Goal: Task Accomplishment & Management: Use online tool/utility

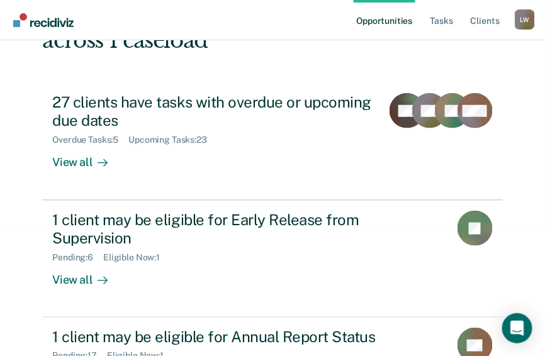
scroll to position [145, 0]
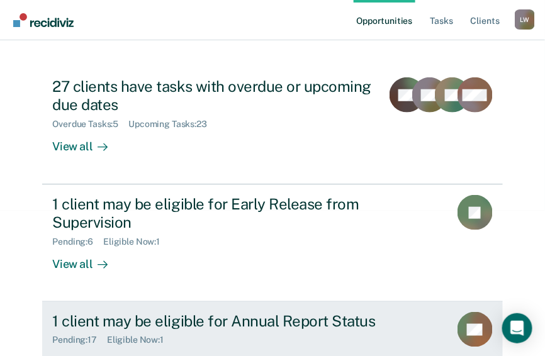
click at [91, 335] on div "Pending : 17" at bounding box center [79, 340] width 55 height 11
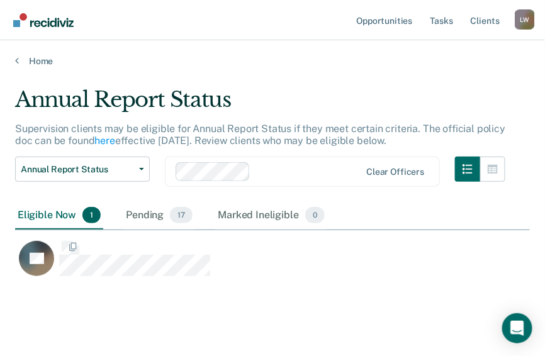
scroll to position [191, 507]
click at [183, 214] on span "17" at bounding box center [181, 215] width 23 height 16
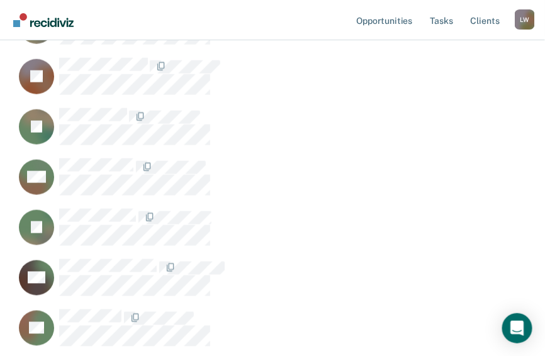
scroll to position [302, 0]
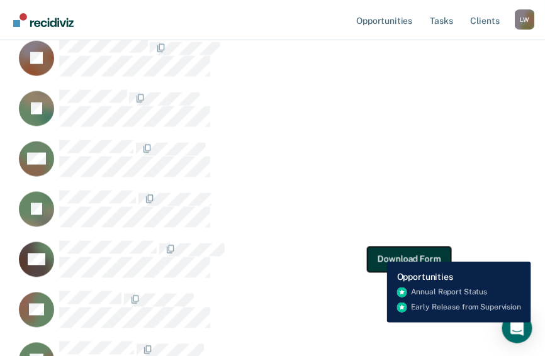
click at [377, 252] on button "Download Form" at bounding box center [408, 259] width 83 height 25
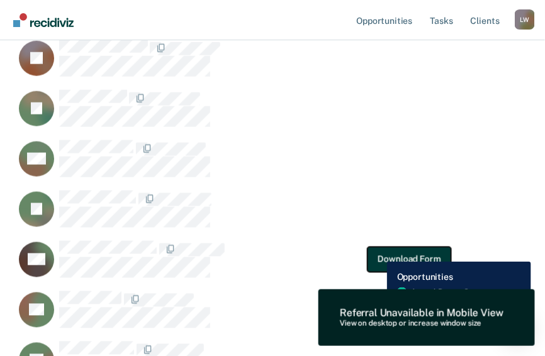
click at [377, 252] on button "Download Form" at bounding box center [408, 259] width 83 height 25
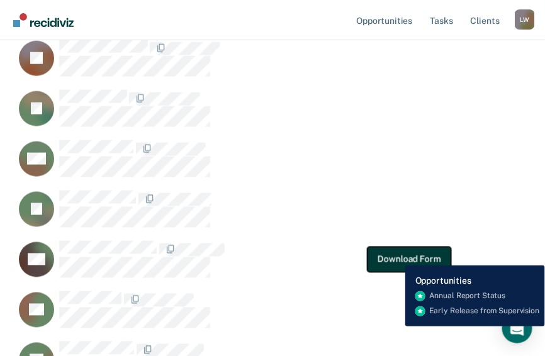
click at [396, 255] on button "Download Form" at bounding box center [408, 259] width 83 height 25
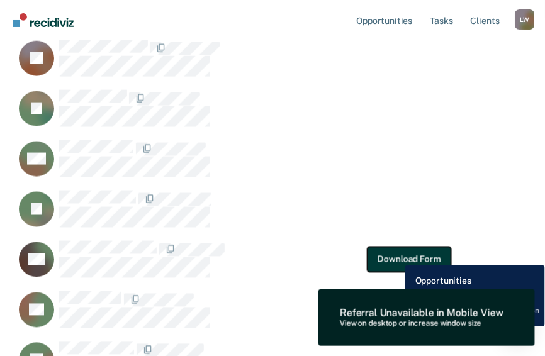
click at [396, 255] on button "Download Form" at bounding box center [408, 259] width 83 height 25
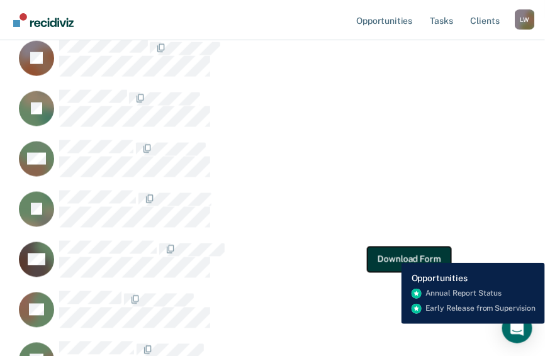
click at [392, 253] on button "Download Form" at bounding box center [408, 259] width 83 height 25
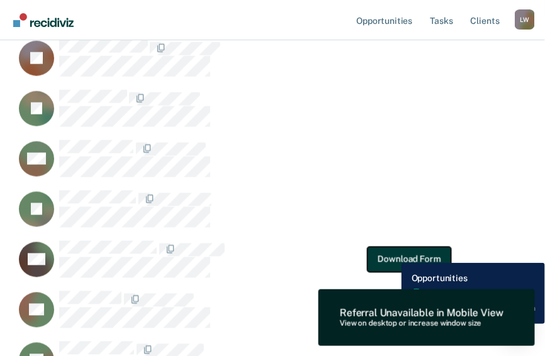
click at [392, 253] on button "Download Form" at bounding box center [408, 259] width 83 height 25
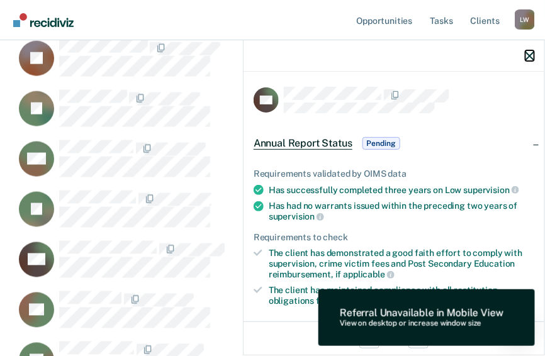
click at [529, 55] on icon "button" at bounding box center [529, 56] width 9 height 9
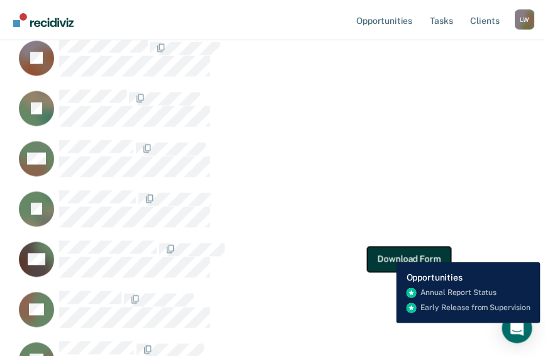
click at [386, 253] on button "Download Form" at bounding box center [408, 259] width 83 height 25
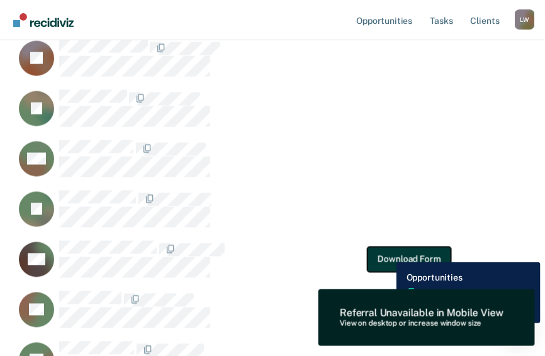
click at [386, 253] on button "Download Form" at bounding box center [408, 259] width 83 height 25
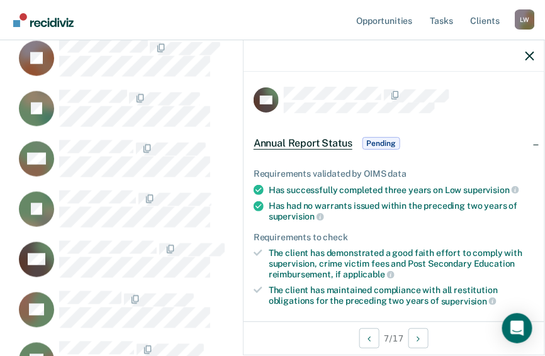
click at [306, 142] on span "Annual Report Status" at bounding box center [302, 143] width 99 height 13
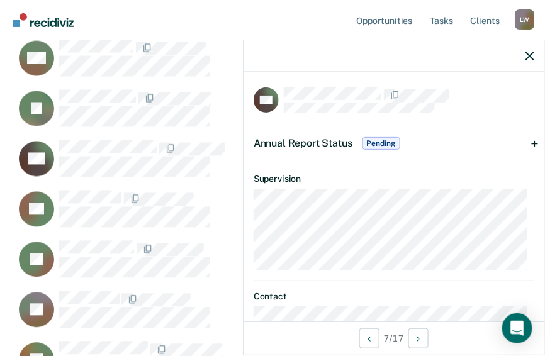
scroll to position [325, 0]
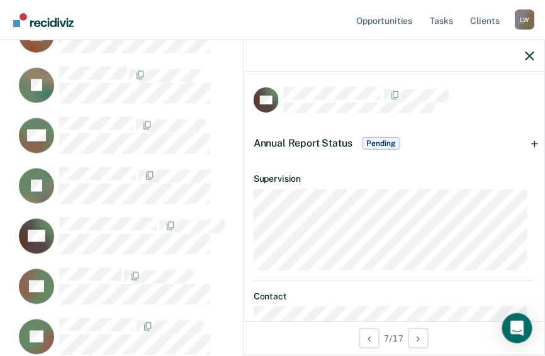
click at [534, 55] on div at bounding box center [393, 55] width 301 height 31
click at [528, 55] on icon "button" at bounding box center [529, 56] width 9 height 9
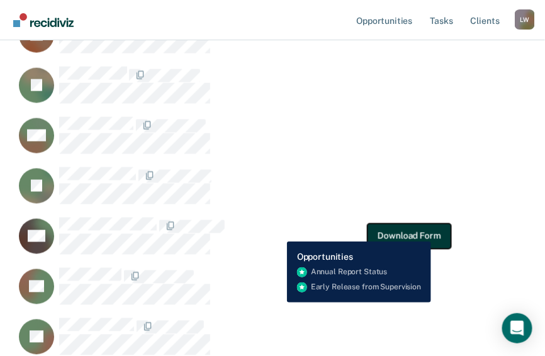
click at [431, 231] on button "Download Form" at bounding box center [408, 235] width 83 height 25
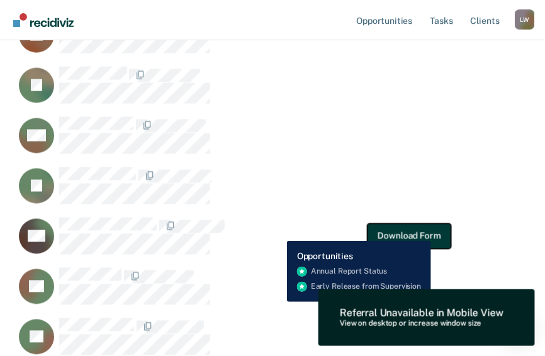
click at [431, 231] on button "Download Form" at bounding box center [408, 235] width 83 height 25
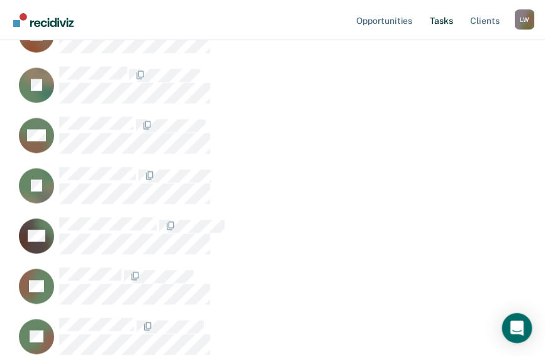
click at [445, 21] on link "Tasks" at bounding box center [442, 20] width 28 height 40
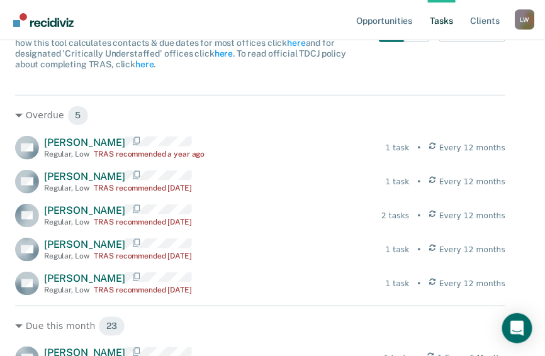
scroll to position [201, 0]
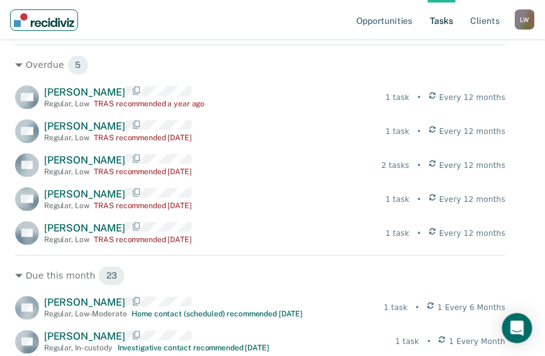
click at [45, 20] on img "Main navigation" at bounding box center [44, 20] width 60 height 14
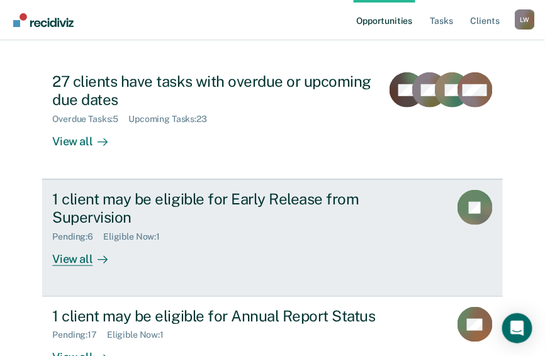
scroll to position [151, 0]
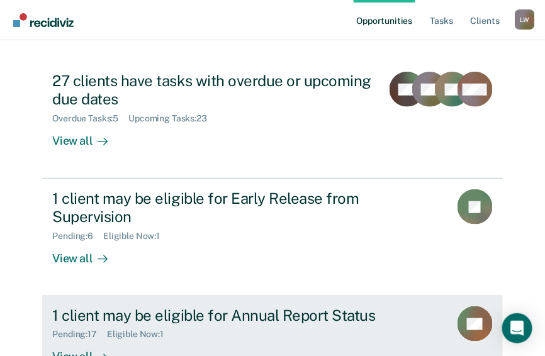
click at [75, 330] on div "Pending : 17" at bounding box center [79, 335] width 55 height 11
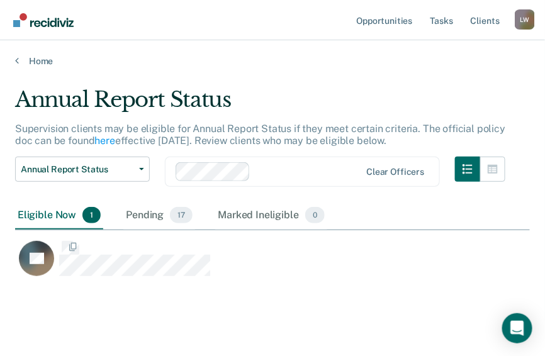
scroll to position [191, 507]
click at [180, 218] on span "17" at bounding box center [181, 215] width 23 height 16
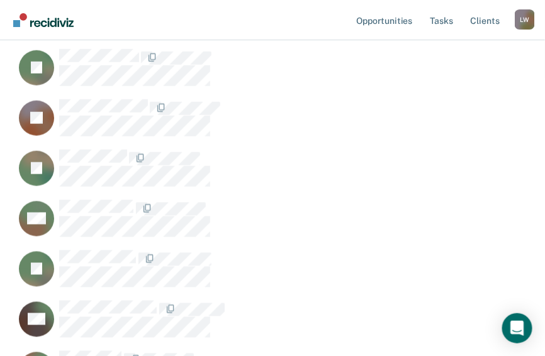
scroll to position [302, 0]
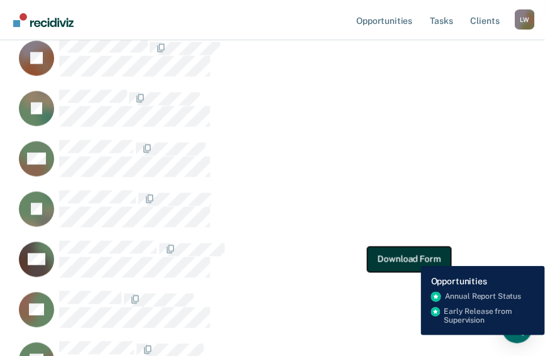
click at [411, 257] on button "Download Form" at bounding box center [408, 259] width 83 height 25
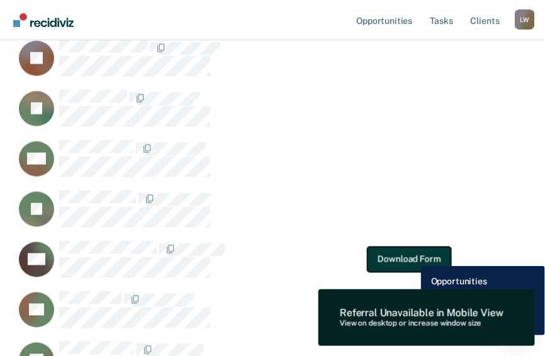
click at [411, 257] on button "Download Form" at bounding box center [408, 259] width 83 height 25
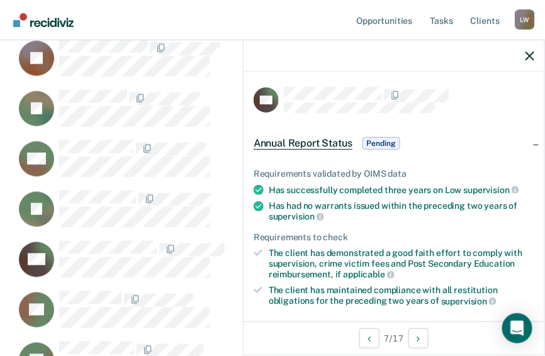
click at [326, 143] on span "Annual Report Status" at bounding box center [302, 143] width 99 height 13
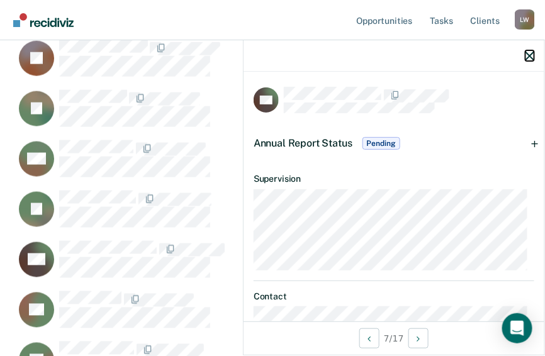
click at [529, 56] on icon "button" at bounding box center [529, 56] width 9 height 9
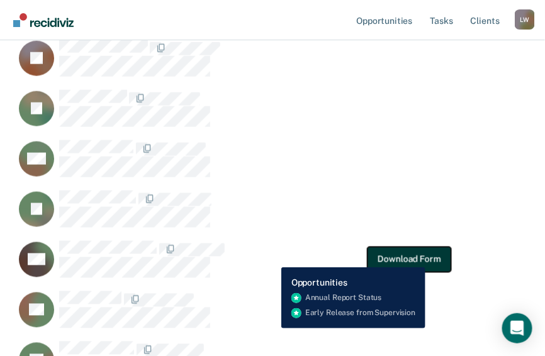
click at [426, 257] on button "Download Form" at bounding box center [408, 259] width 83 height 25
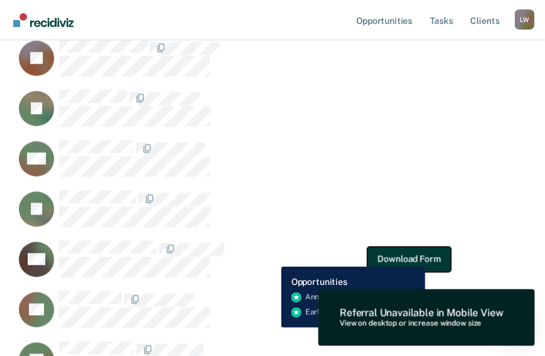
click at [426, 257] on button "Download Form" at bounding box center [408, 259] width 83 height 25
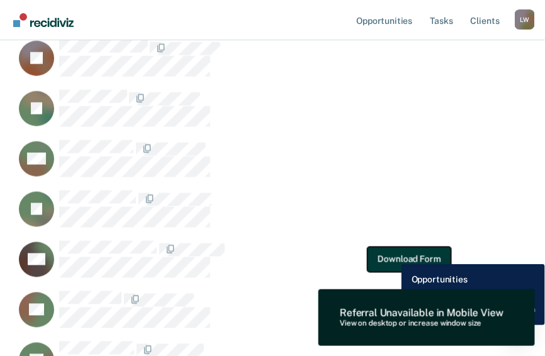
click at [392, 255] on button "Download Form" at bounding box center [408, 259] width 83 height 25
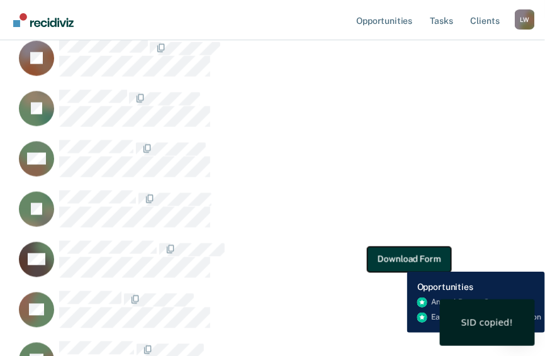
click at [397, 262] on button "Download Form" at bounding box center [408, 259] width 83 height 25
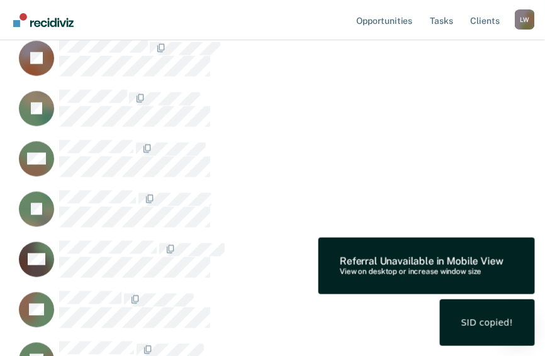
click at [392, 253] on div "Referral Unavailable in Mobile View View on desktop or increase window size" at bounding box center [426, 266] width 216 height 57
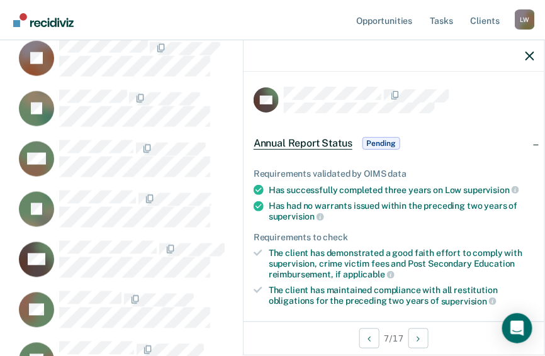
click at [382, 142] on span "Pending" at bounding box center [381, 143] width 38 height 13
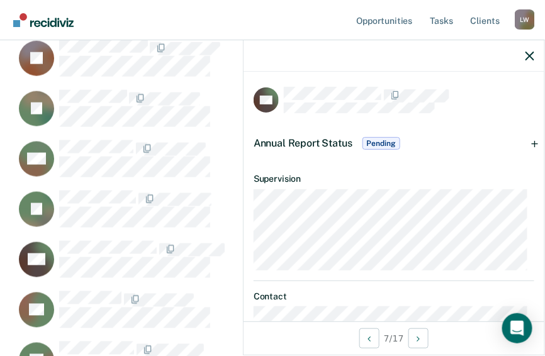
click at [382, 142] on span "Pending" at bounding box center [381, 143] width 38 height 13
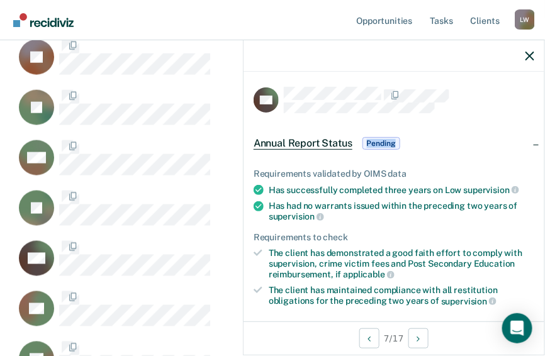
click at [382, 142] on span "Pending" at bounding box center [381, 143] width 38 height 13
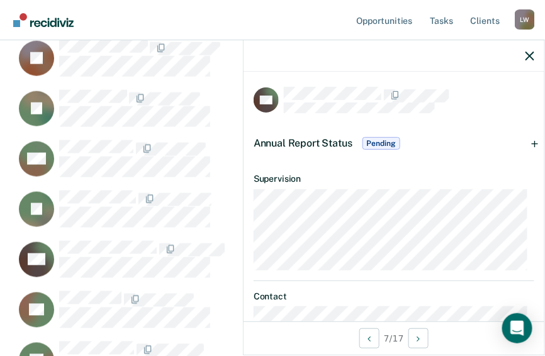
click at [296, 142] on span "Annual Report Status" at bounding box center [302, 143] width 99 height 12
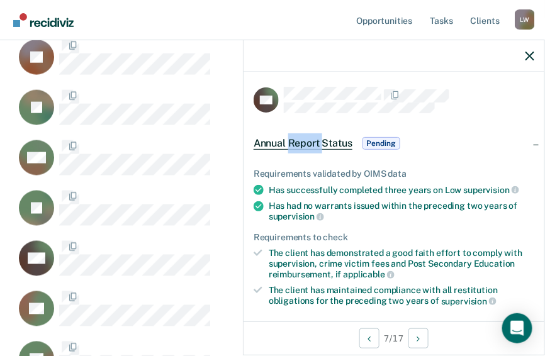
click at [296, 142] on span "Annual Report Status" at bounding box center [302, 143] width 99 height 13
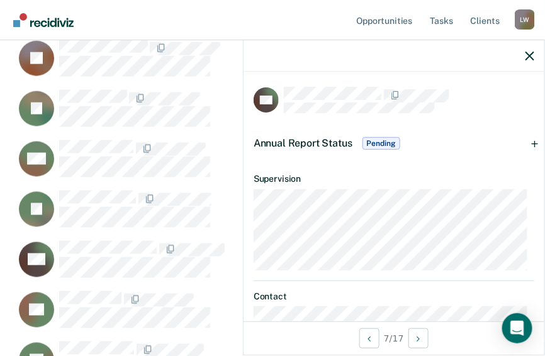
drag, startPoint x: 296, startPoint y: 142, endPoint x: 312, endPoint y: 156, distance: 20.9
click at [312, 156] on div "Annual Report Status Pending" at bounding box center [393, 143] width 301 height 40
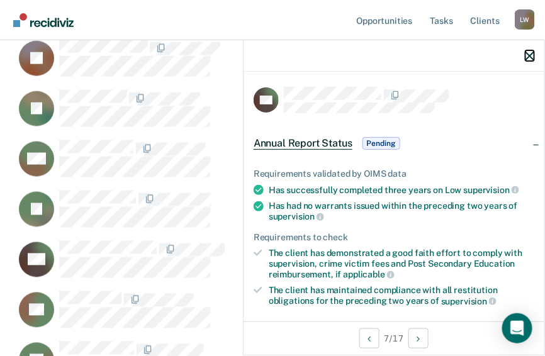
click at [532, 55] on icon "button" at bounding box center [529, 56] width 9 height 9
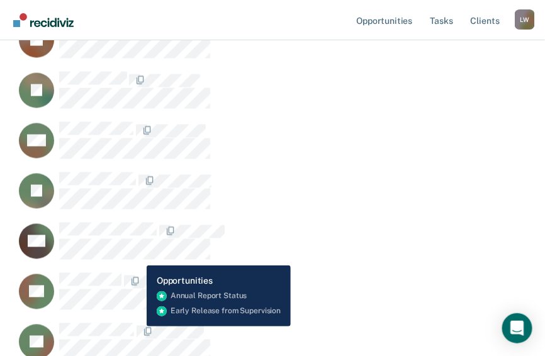
scroll to position [322, 0]
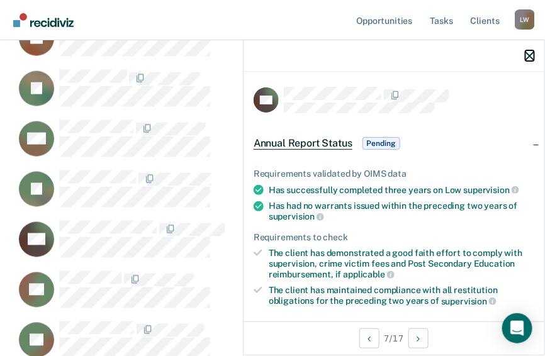
click at [527, 57] on icon "button" at bounding box center [529, 56] width 9 height 9
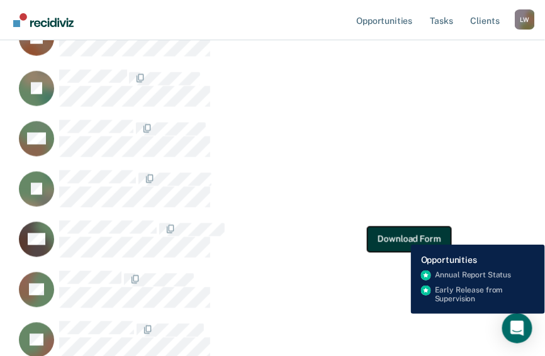
click at [401, 235] on button "Download Form" at bounding box center [408, 238] width 83 height 25
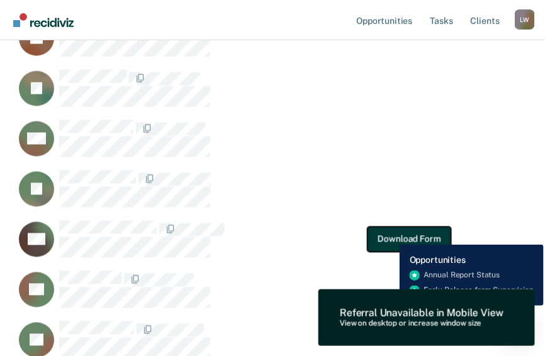
click at [390, 235] on button "Download Form" at bounding box center [408, 238] width 83 height 25
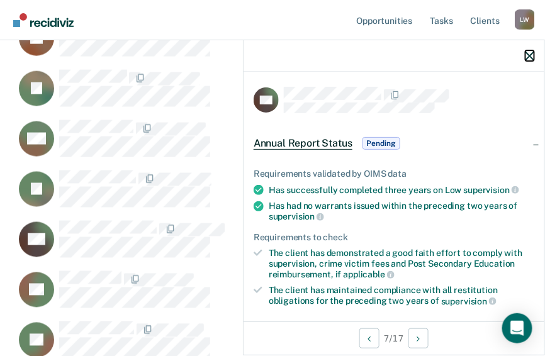
click at [531, 56] on icon "button" at bounding box center [529, 56] width 9 height 9
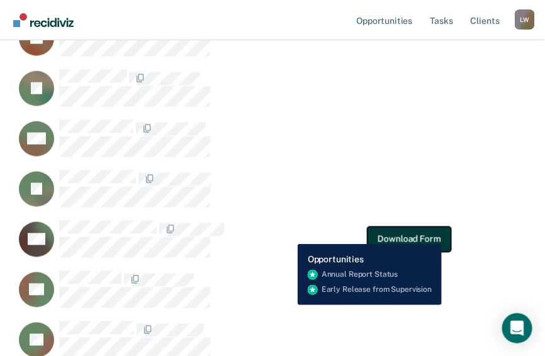
click at [442, 235] on button "Download Form" at bounding box center [408, 238] width 83 height 25
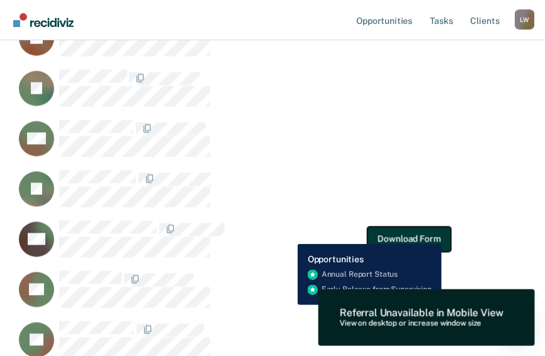
click at [443, 235] on button "Download Form" at bounding box center [408, 238] width 83 height 25
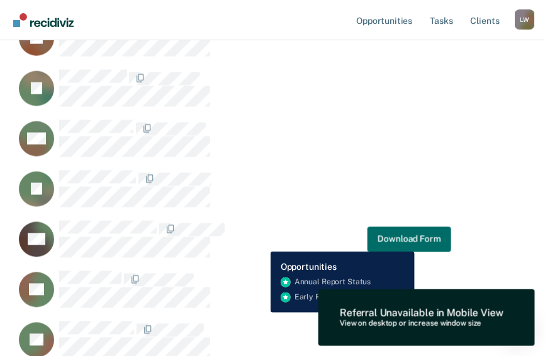
click at [261, 242] on div "CH Download Form" at bounding box center [233, 239] width 436 height 38
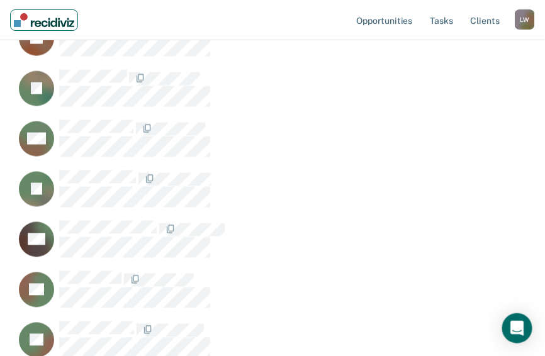
click at [20, 23] on img "Main navigation" at bounding box center [44, 20] width 60 height 14
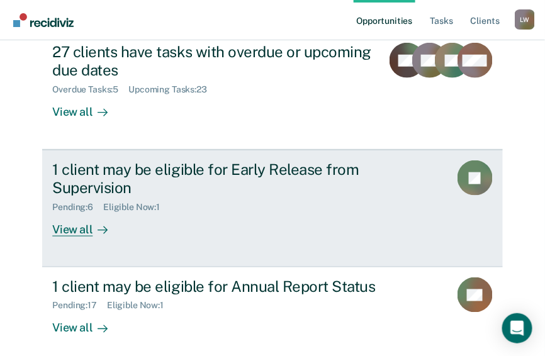
scroll to position [196, 0]
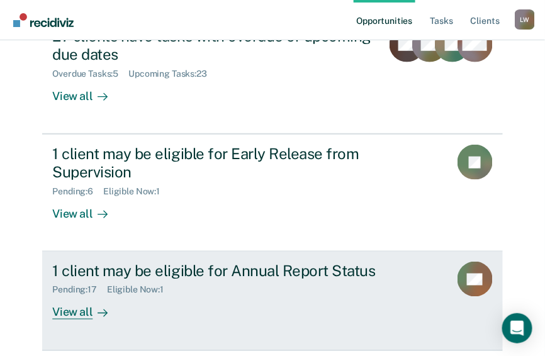
click at [141, 285] on div "Eligible Now : 1" at bounding box center [140, 290] width 67 height 11
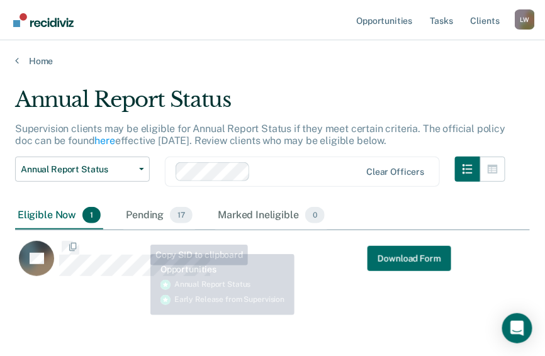
scroll to position [191, 507]
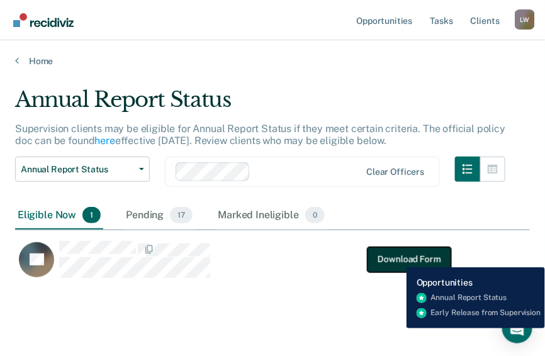
click at [397, 258] on button "Download Form" at bounding box center [408, 259] width 83 height 25
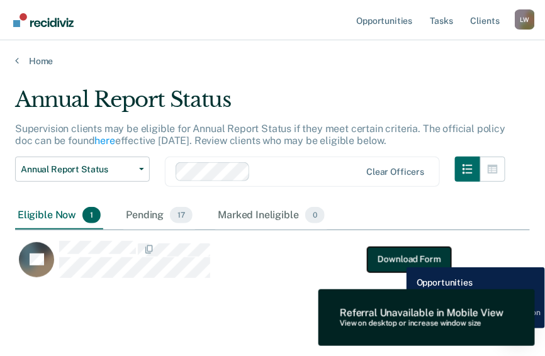
click at [397, 258] on button "Download Form" at bounding box center [408, 259] width 83 height 25
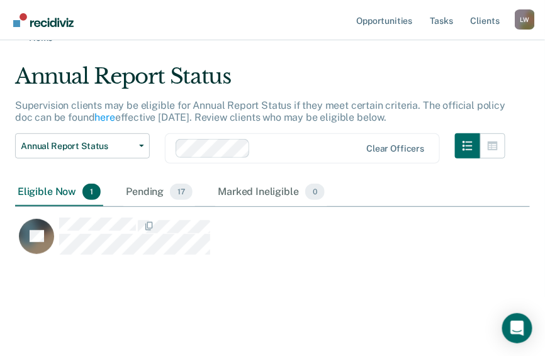
scroll to position [0, 0]
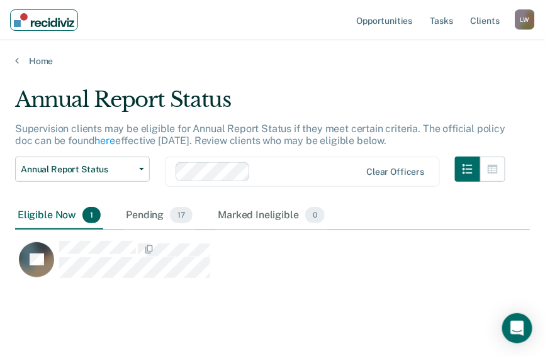
click at [18, 23] on img "Main navigation" at bounding box center [44, 20] width 60 height 14
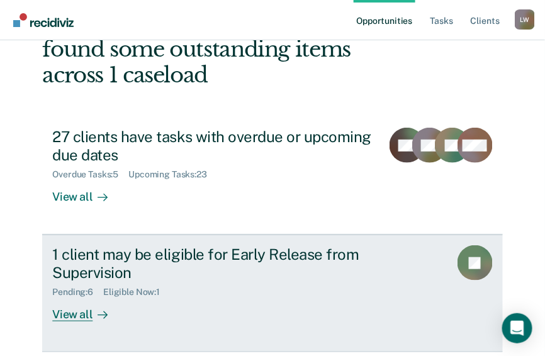
scroll to position [101, 0]
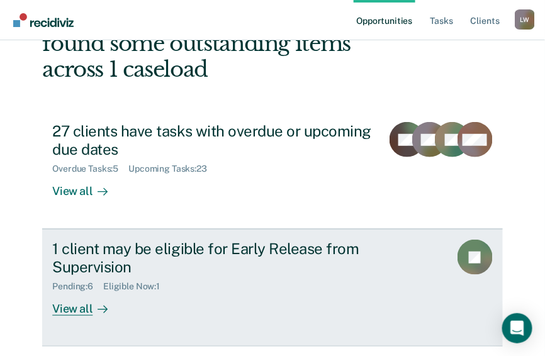
click at [97, 304] on icon at bounding box center [102, 309] width 10 height 10
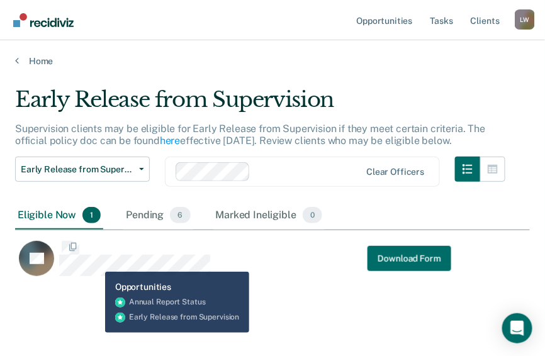
scroll to position [191, 507]
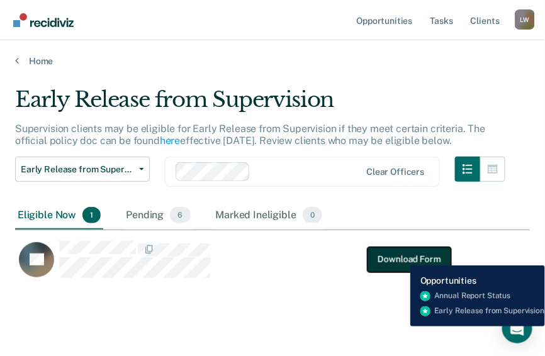
click at [401, 256] on button "Download Form" at bounding box center [408, 259] width 83 height 25
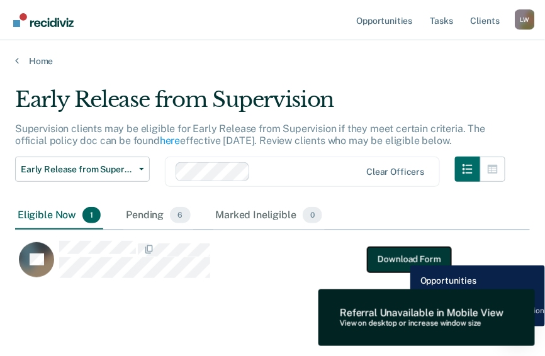
click at [401, 256] on button "Download Form" at bounding box center [408, 259] width 83 height 25
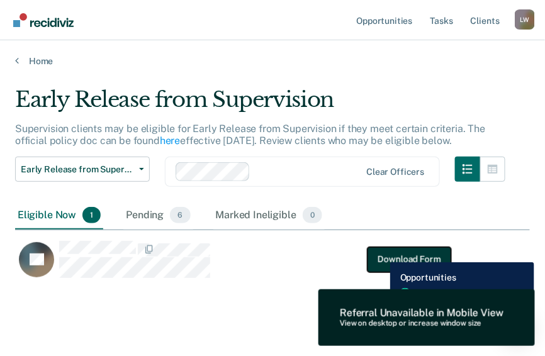
click at [380, 253] on button "Download Form" at bounding box center [408, 259] width 83 height 25
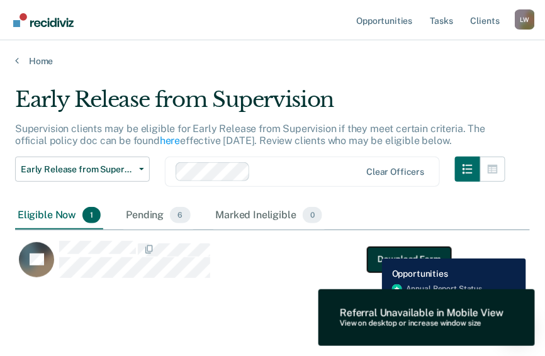
click at [372, 249] on button "Download Form" at bounding box center [408, 259] width 83 height 25
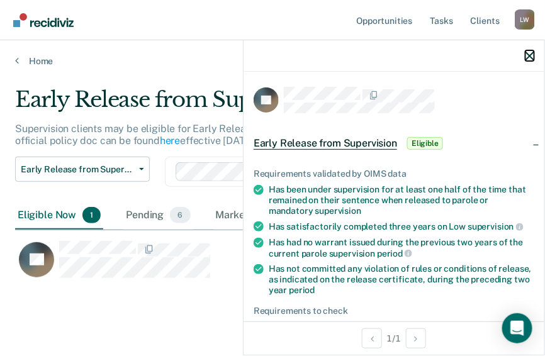
click at [530, 52] on icon "button" at bounding box center [529, 56] width 9 height 9
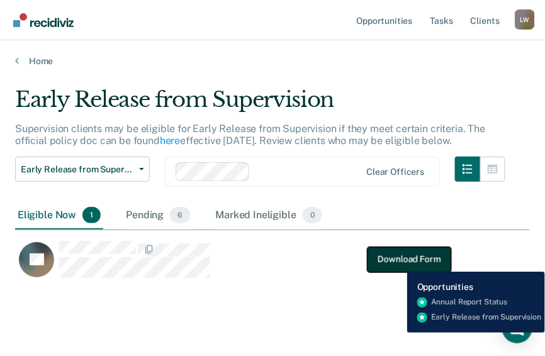
click at [397, 262] on button "Download Form" at bounding box center [408, 259] width 83 height 25
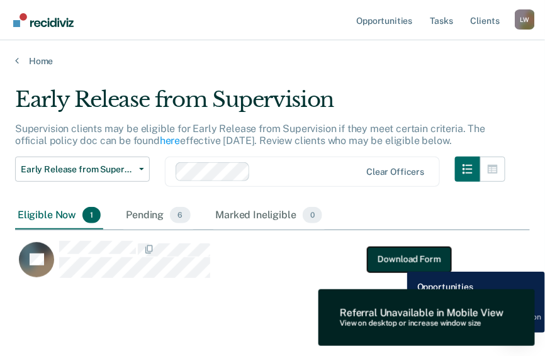
click at [397, 262] on button "Download Form" at bounding box center [408, 259] width 83 height 25
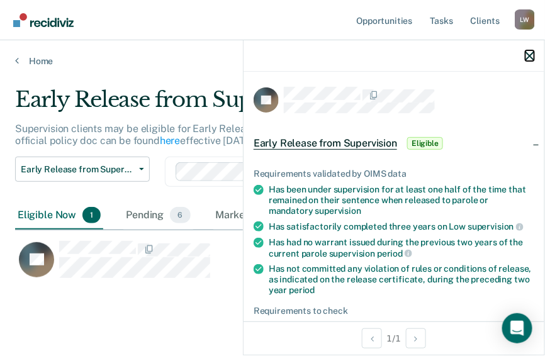
click at [528, 55] on icon "button" at bounding box center [529, 56] width 9 height 9
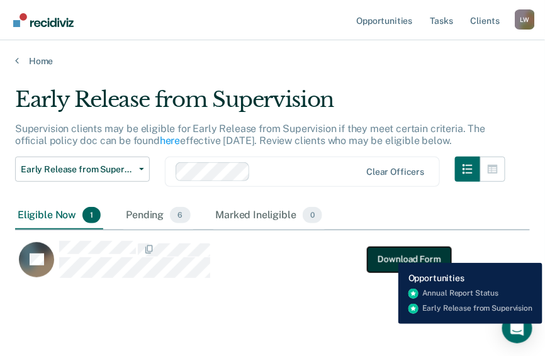
click at [389, 253] on button "Download Form" at bounding box center [408, 259] width 83 height 25
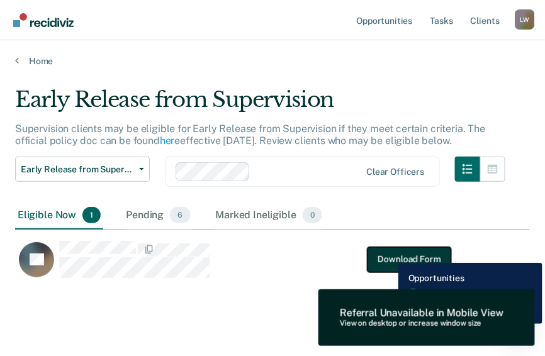
click at [388, 253] on button "Download Form" at bounding box center [408, 259] width 83 height 25
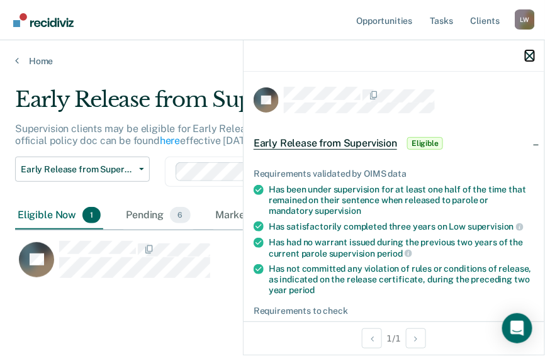
click at [528, 55] on icon "button" at bounding box center [529, 56] width 9 height 9
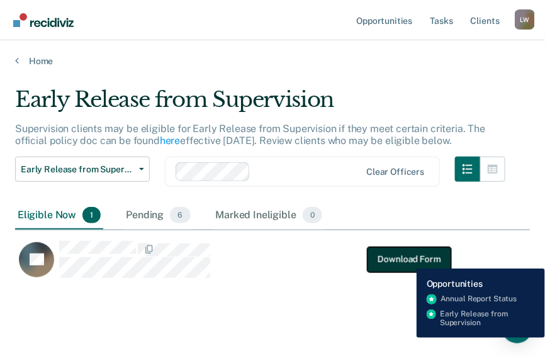
click at [407, 259] on button "Download Form" at bounding box center [408, 259] width 83 height 25
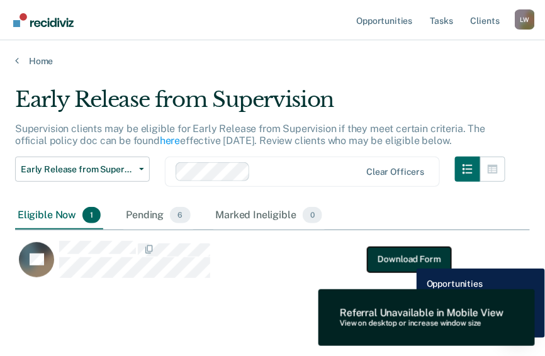
click at [407, 259] on button "Download Form" at bounding box center [408, 259] width 83 height 25
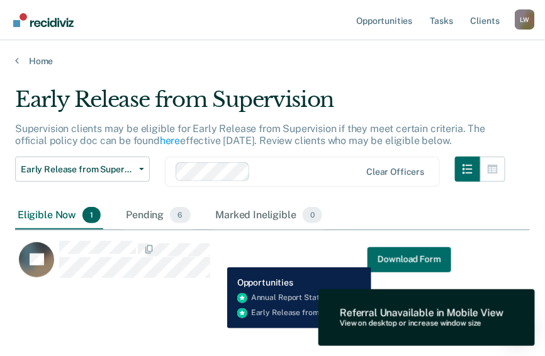
click at [218, 258] on div "AT Download Form" at bounding box center [233, 259] width 436 height 38
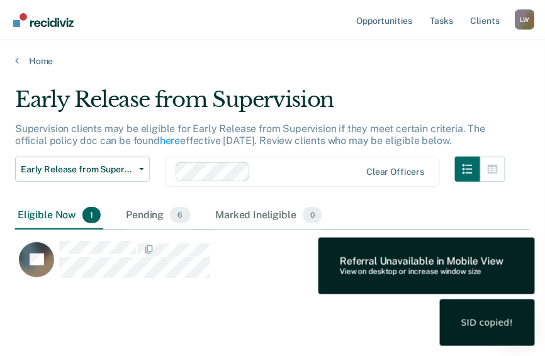
click at [420, 317] on div "Early Release from Supervision Supervision clients may be eligible for Early Re…" at bounding box center [272, 207] width 514 height 240
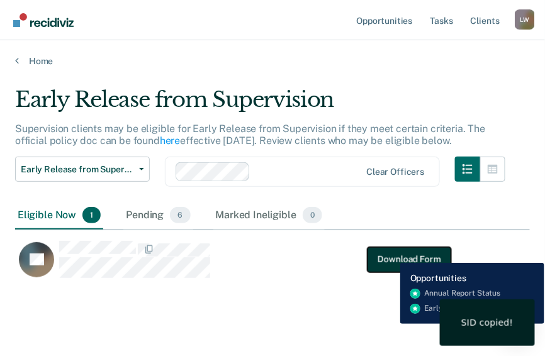
click at [391, 253] on button "Download Form" at bounding box center [408, 259] width 83 height 25
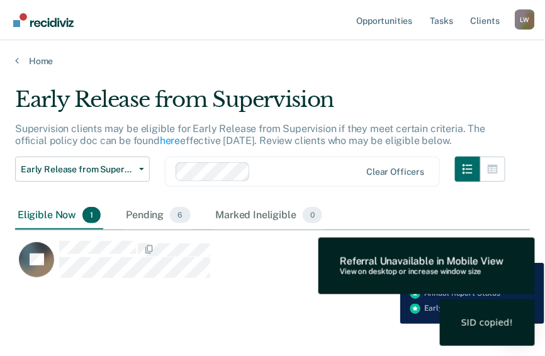
click at [391, 253] on div "Looks like you’re using Internet Explorer 11. For faster loading and a better e…" at bounding box center [272, 178] width 545 height 356
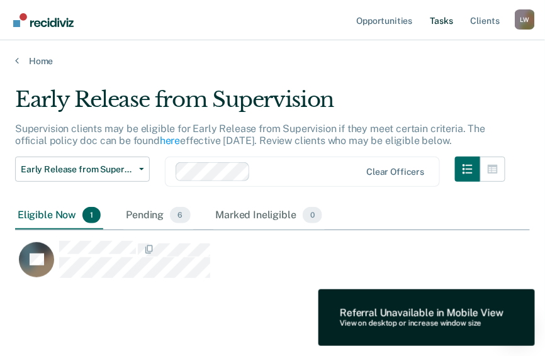
click at [446, 21] on link "Tasks" at bounding box center [442, 20] width 28 height 40
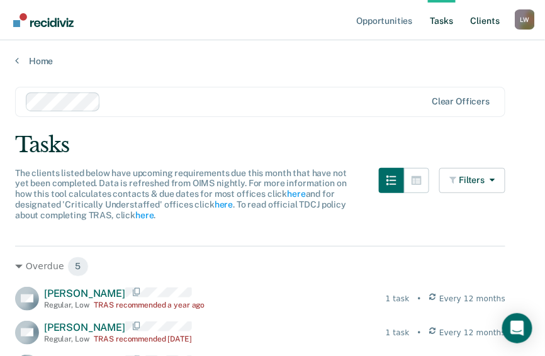
click at [485, 23] on link "Client s" at bounding box center [485, 20] width 34 height 40
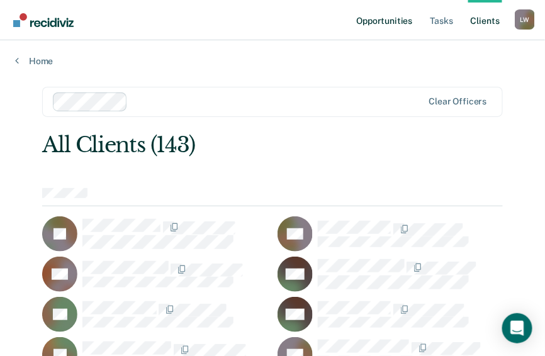
click at [380, 19] on link "Opportunities" at bounding box center [383, 20] width 61 height 40
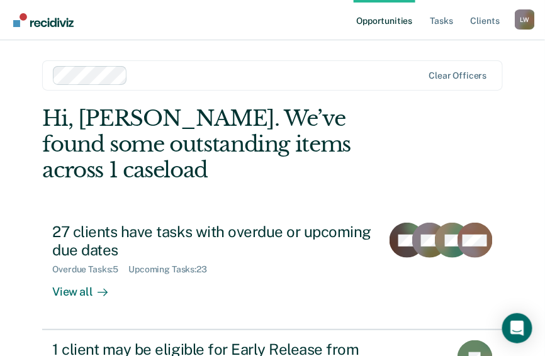
click at [380, 19] on link "Opportunities" at bounding box center [383, 20] width 61 height 40
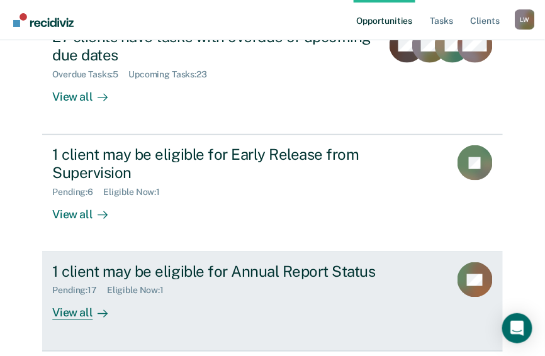
scroll to position [196, 0]
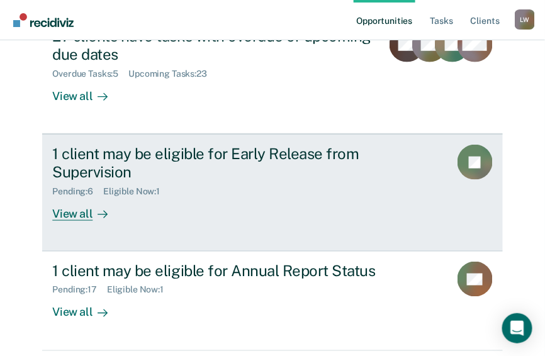
click at [75, 197] on div "View all" at bounding box center [87, 209] width 70 height 25
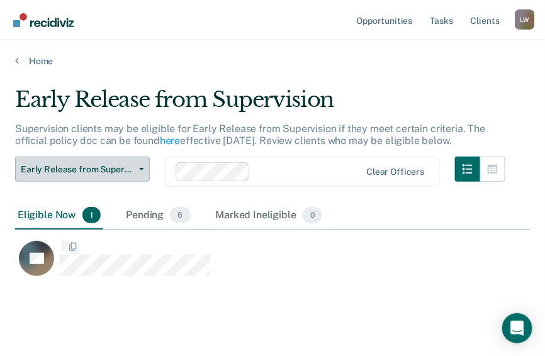
scroll to position [191, 507]
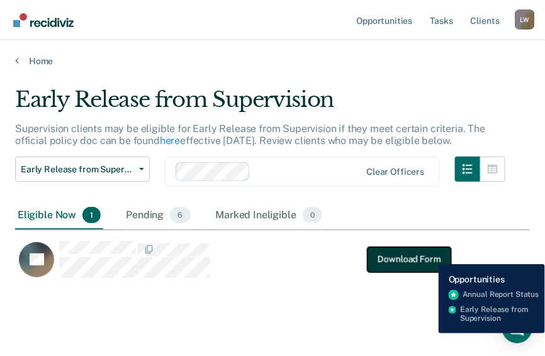
click at [429, 255] on button "Download Form" at bounding box center [408, 259] width 83 height 25
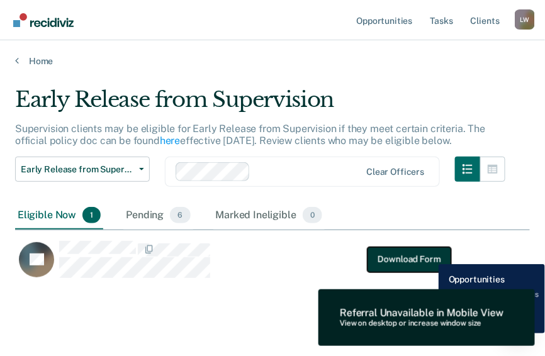
click at [429, 255] on button "Download Form" at bounding box center [408, 259] width 83 height 25
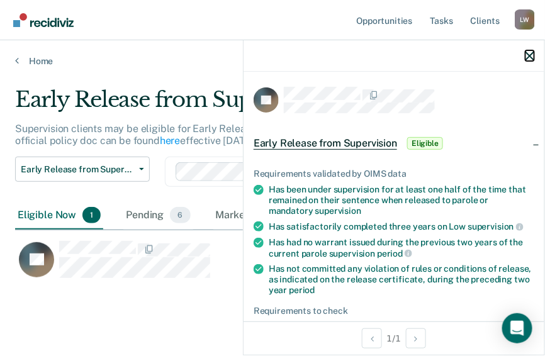
click at [532, 54] on icon "button" at bounding box center [529, 56] width 9 height 9
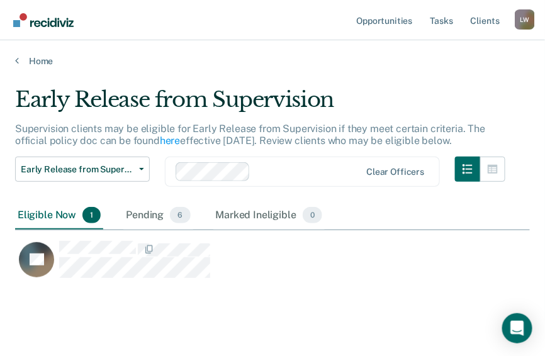
click at [55, 216] on div "Eligible Now 1" at bounding box center [59, 216] width 88 height 28
click at [117, 211] on div "Eligible Now 1 Pending 6 Marked Ineligible 0" at bounding box center [169, 216] width 309 height 28
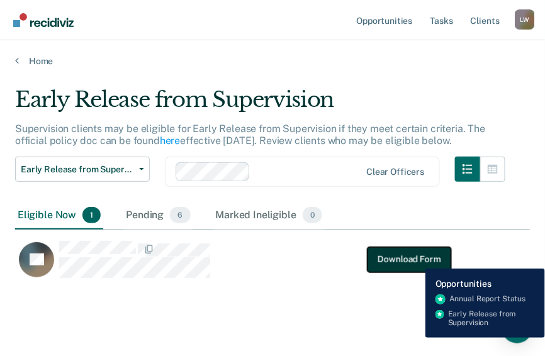
click at [416, 259] on button "Download Form" at bounding box center [408, 259] width 83 height 25
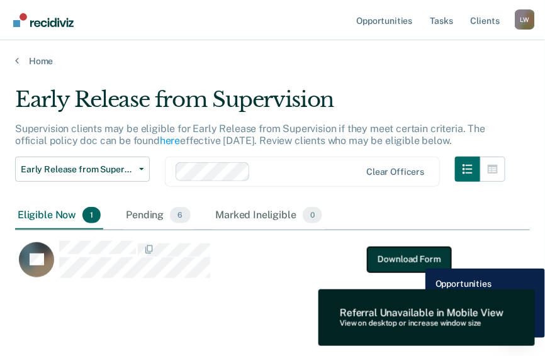
click at [416, 259] on button "Download Form" at bounding box center [408, 259] width 83 height 25
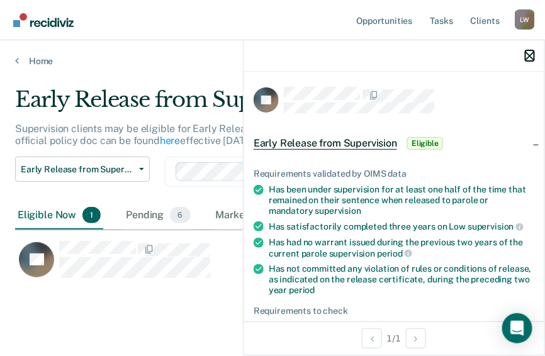
click at [526, 57] on icon "button" at bounding box center [529, 56] width 9 height 9
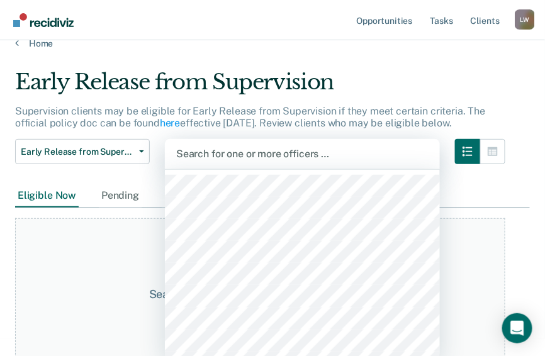
click at [410, 169] on div "1246 results available. Use Up and Down to choose options, press Enter to selec…" at bounding box center [302, 154] width 275 height 30
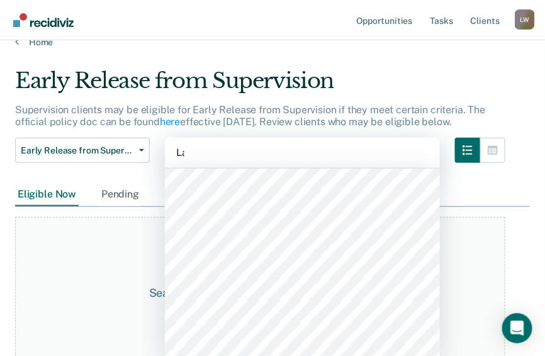
scroll to position [0, 0]
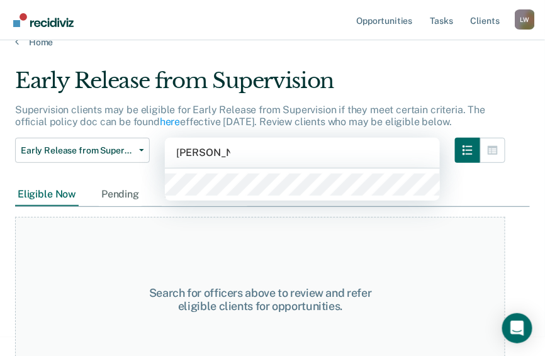
type input "[PERSON_NAME]"
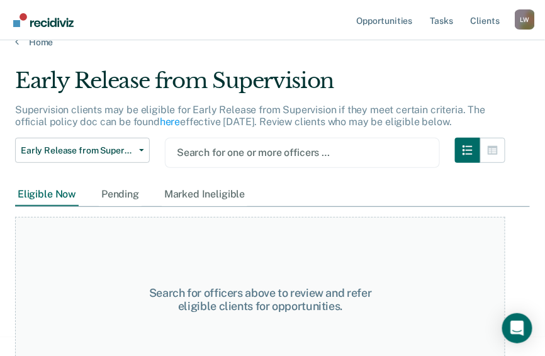
click at [488, 196] on div "Eligible Now Pending Marked Ineligible" at bounding box center [272, 195] width 514 height 24
click at [324, 155] on div at bounding box center [302, 152] width 251 height 14
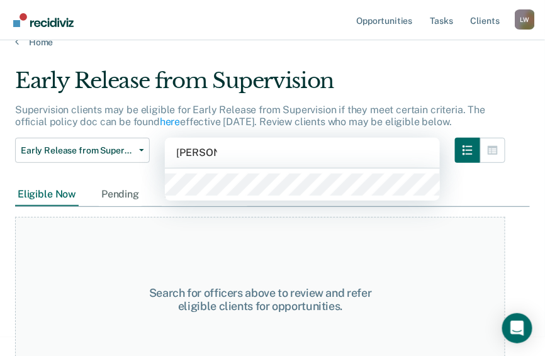
type input "[PERSON_NAME]"
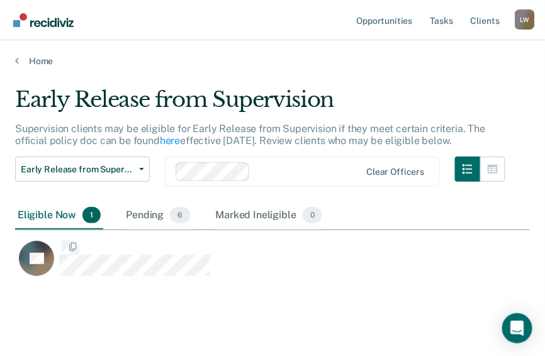
scroll to position [191, 507]
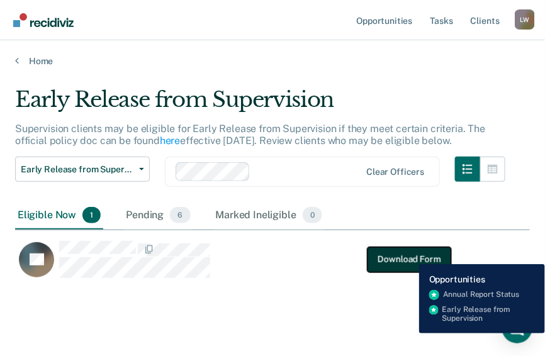
click at [409, 255] on button "Download Form" at bounding box center [408, 259] width 83 height 25
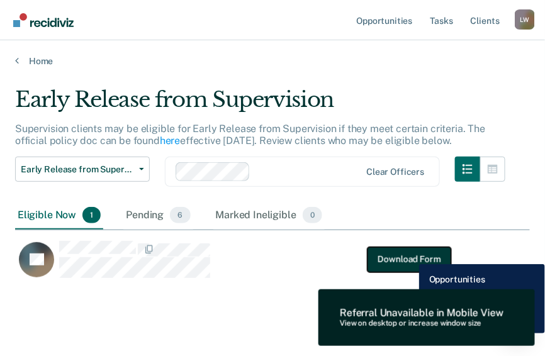
click at [409, 255] on button "Download Form" at bounding box center [408, 259] width 83 height 25
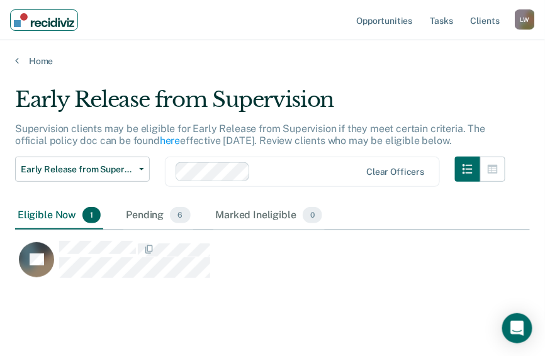
click at [28, 17] on img "Main navigation" at bounding box center [44, 20] width 60 height 14
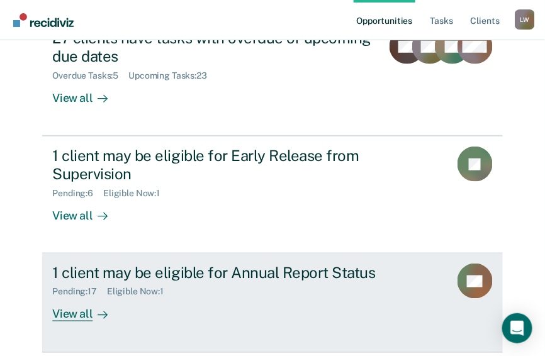
scroll to position [196, 0]
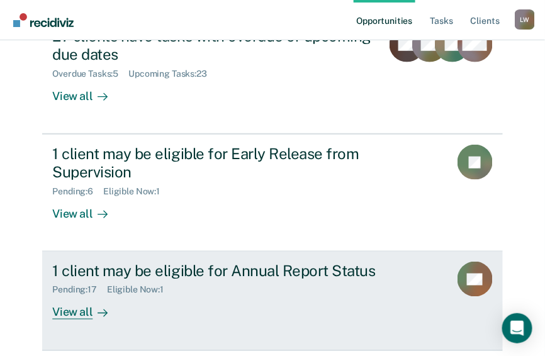
click at [104, 310] on icon at bounding box center [105, 313] width 3 height 7
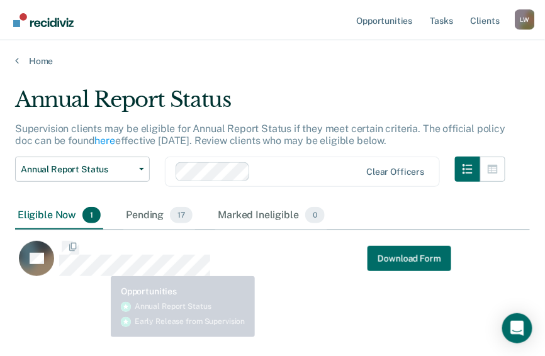
scroll to position [191, 507]
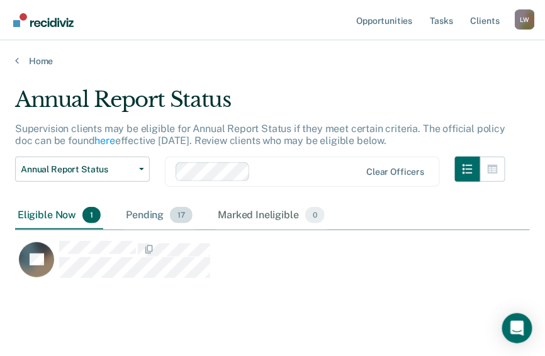
click at [135, 213] on div "Pending 17" at bounding box center [159, 216] width 72 height 28
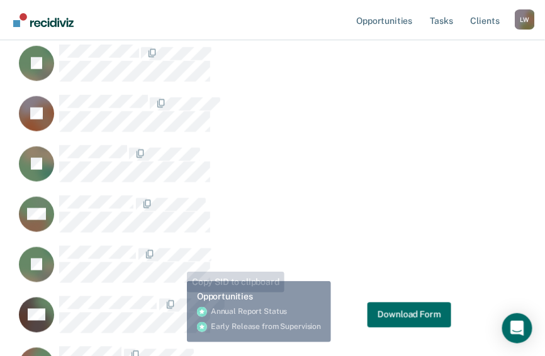
scroll to position [302, 0]
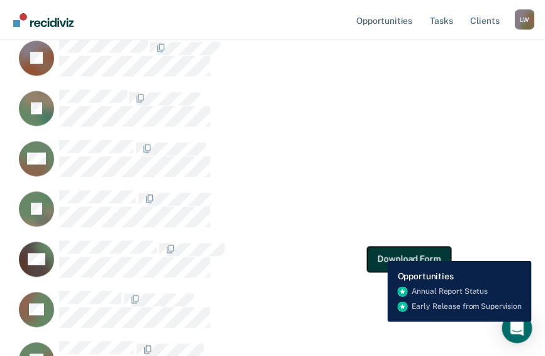
click at [378, 252] on button "Download Form" at bounding box center [408, 259] width 83 height 25
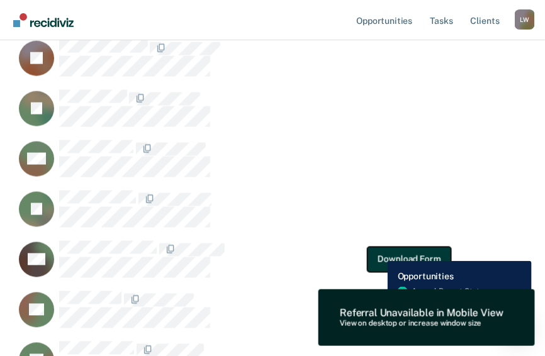
click at [378, 252] on button "Download Form" at bounding box center [408, 259] width 83 height 25
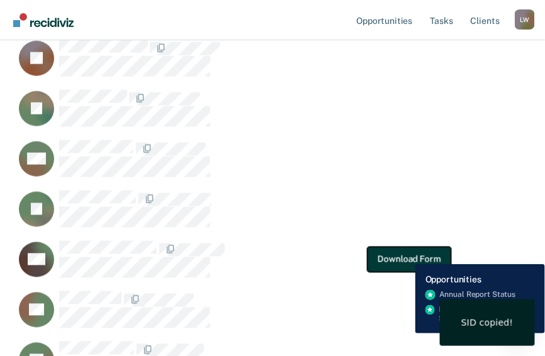
click at [406, 255] on button "Download Form" at bounding box center [408, 259] width 83 height 25
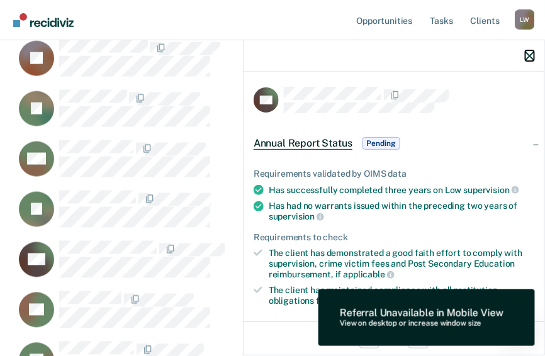
click at [529, 55] on icon "button" at bounding box center [529, 56] width 9 height 9
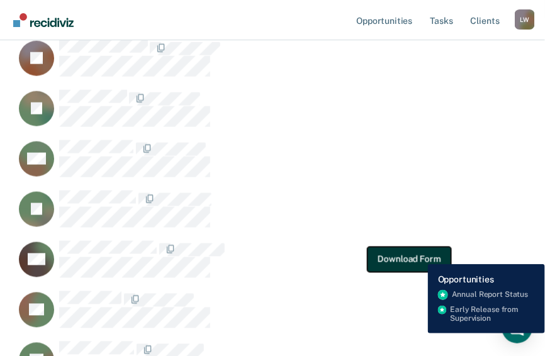
click at [419, 255] on button "Download Form" at bounding box center [408, 259] width 83 height 25
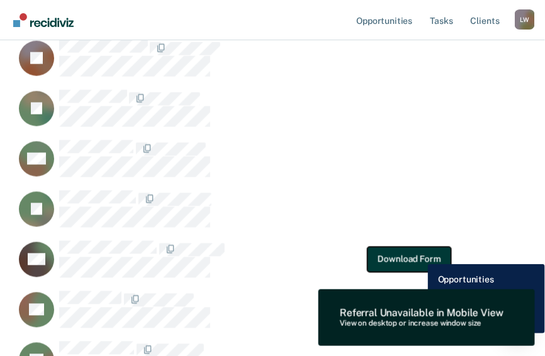
click at [419, 255] on button "Download Form" at bounding box center [408, 259] width 83 height 25
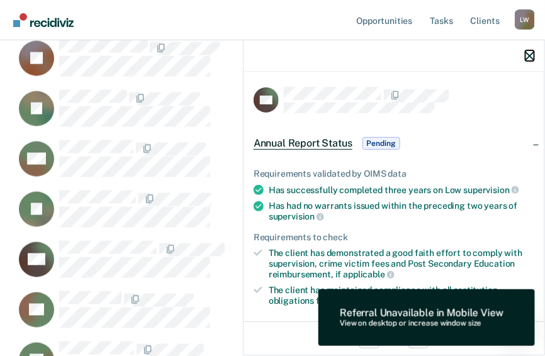
click at [528, 54] on icon "button" at bounding box center [529, 56] width 9 height 9
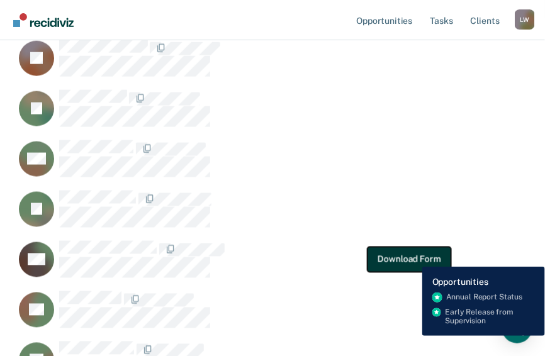
click at [413, 257] on button "Download Form" at bounding box center [408, 259] width 83 height 25
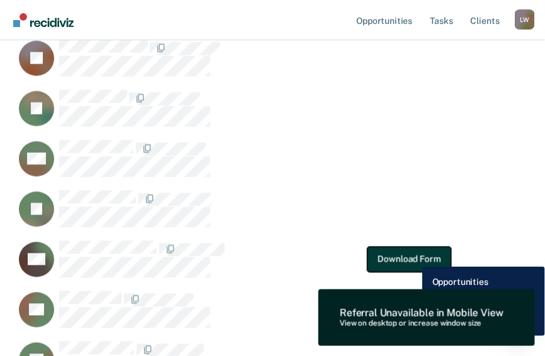
click at [413, 257] on button "Download Form" at bounding box center [408, 259] width 83 height 25
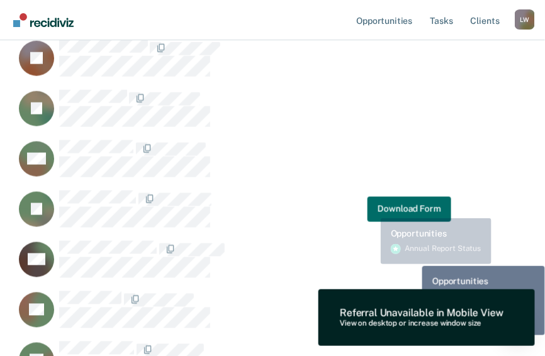
click at [371, 209] on div "JT Download Form" at bounding box center [233, 209] width 436 height 38
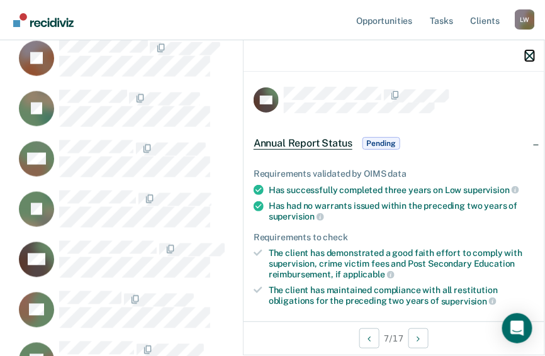
click at [529, 55] on icon "button" at bounding box center [529, 56] width 9 height 9
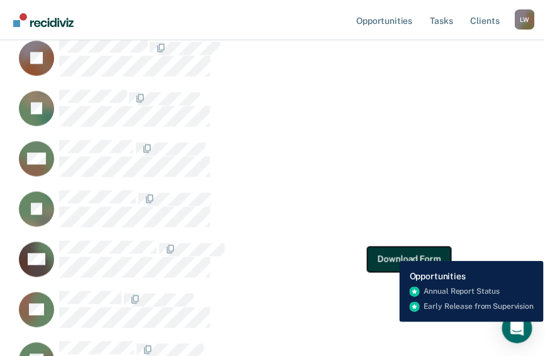
click at [390, 252] on button "Download Form" at bounding box center [408, 259] width 83 height 25
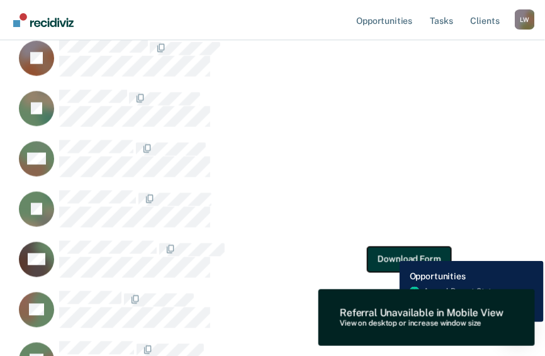
click at [390, 252] on button "Download Form" at bounding box center [408, 259] width 83 height 25
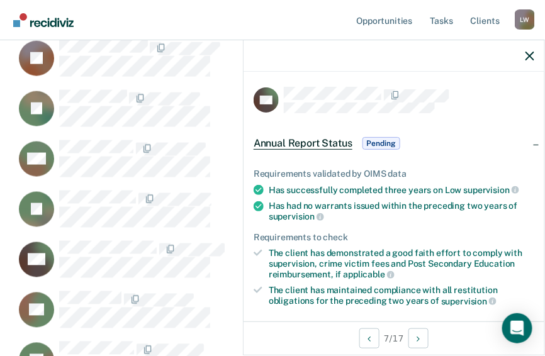
click at [382, 141] on span "Pending" at bounding box center [381, 143] width 38 height 13
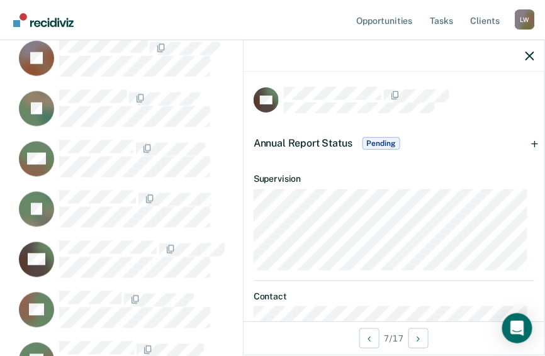
click at [389, 141] on span "Pending" at bounding box center [381, 143] width 38 height 13
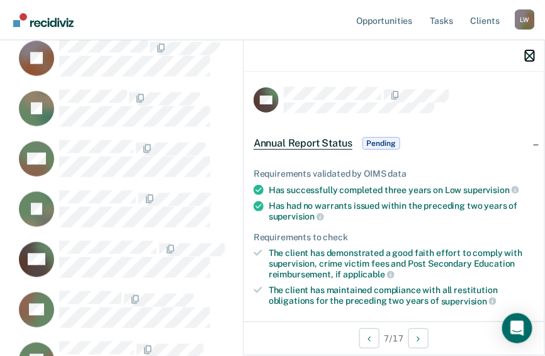
click at [534, 52] on icon "button" at bounding box center [529, 56] width 9 height 9
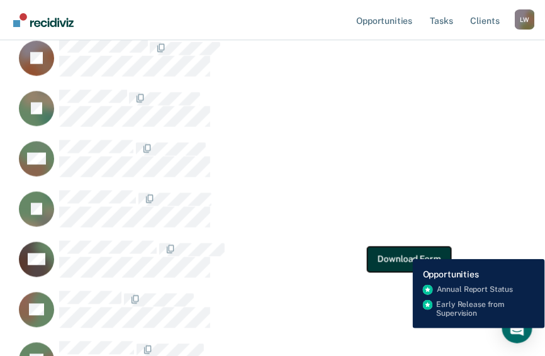
click at [402, 250] on button "Download Form" at bounding box center [408, 259] width 83 height 25
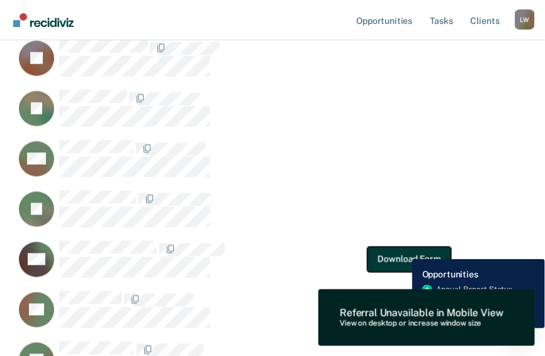
click at [402, 250] on button "Download Form" at bounding box center [408, 259] width 83 height 25
drag, startPoint x: 402, startPoint y: 250, endPoint x: 394, endPoint y: 243, distance: 10.8
click at [394, 243] on div "CH Download Form" at bounding box center [233, 259] width 436 height 38
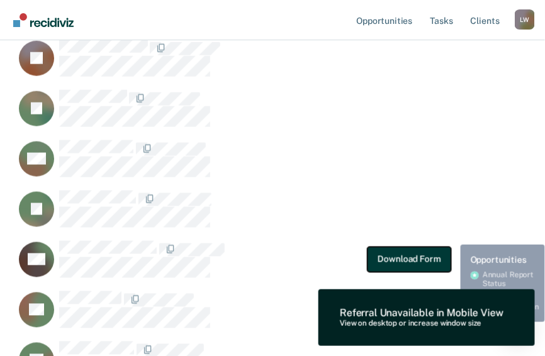
click at [395, 250] on button "Download Form" at bounding box center [408, 259] width 83 height 25
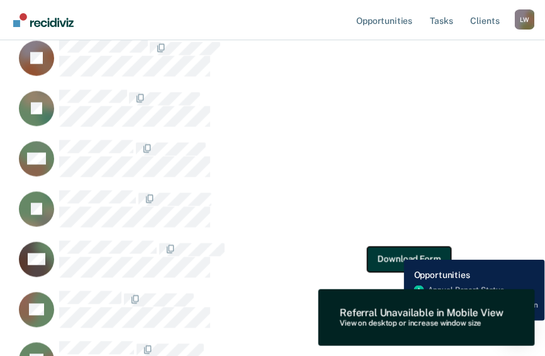
click at [394, 250] on button "Download Form" at bounding box center [408, 259] width 83 height 25
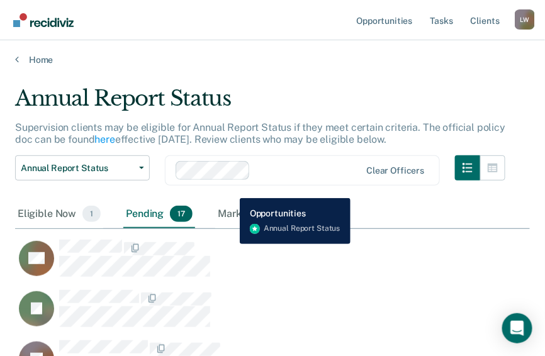
scroll to position [0, 0]
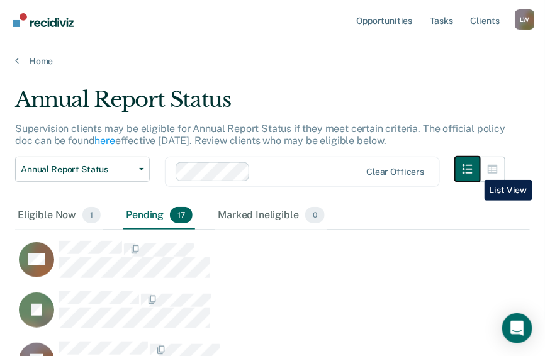
click at [472, 170] on icon "button" at bounding box center [467, 169] width 10 height 10
click at [472, 167] on icon "button" at bounding box center [467, 169] width 10 height 10
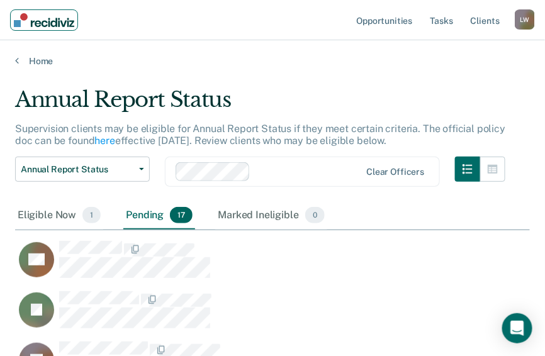
click at [36, 16] on img "Main navigation" at bounding box center [44, 20] width 60 height 14
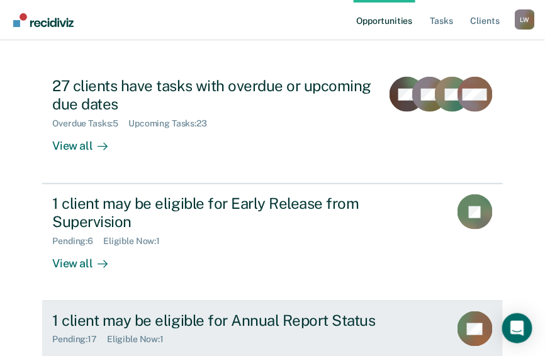
scroll to position [151, 0]
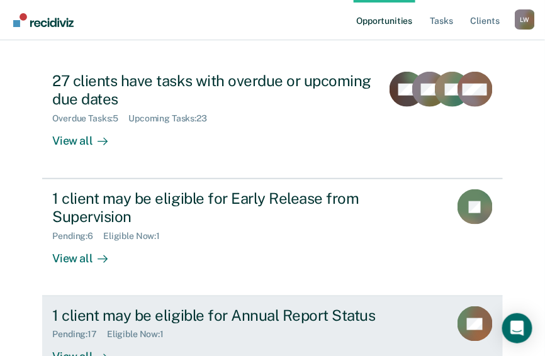
click at [69, 330] on div "Pending : 17" at bounding box center [79, 335] width 55 height 11
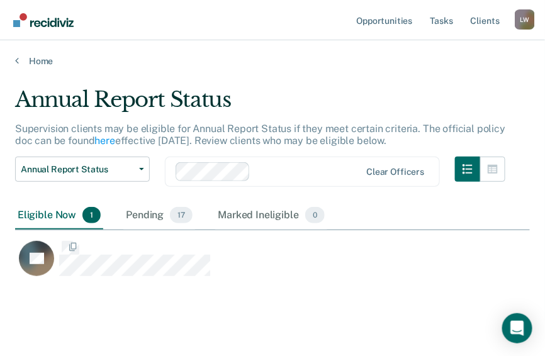
scroll to position [191, 507]
click at [50, 213] on div "Eligible Now 1" at bounding box center [59, 216] width 88 height 28
click at [50, 214] on div "Eligible Now 1" at bounding box center [59, 216] width 88 height 28
click at [63, 213] on div "Eligible Now 1" at bounding box center [59, 216] width 88 height 28
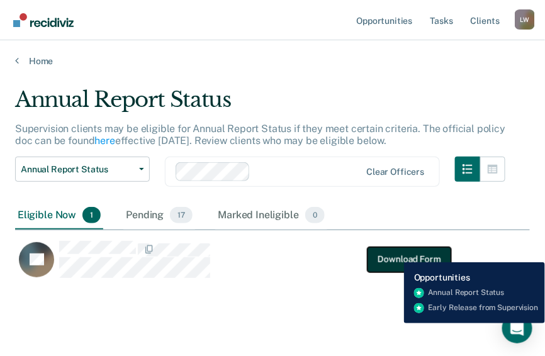
click at [394, 253] on button "Download Form" at bounding box center [408, 259] width 83 height 25
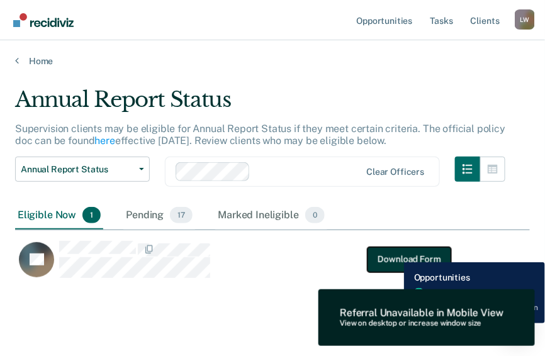
click at [394, 253] on button "Download Form" at bounding box center [408, 259] width 83 height 25
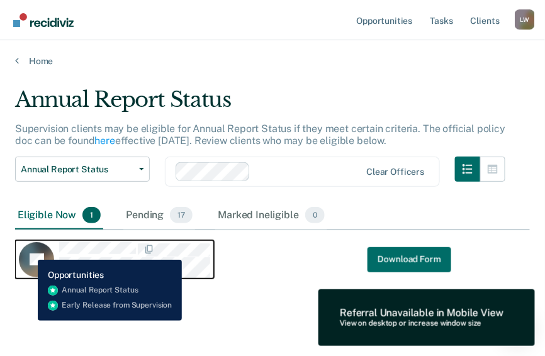
click at [28, 250] on icon "CaseloadOpportunityCell-02766349" at bounding box center [35, 252] width 48 height 44
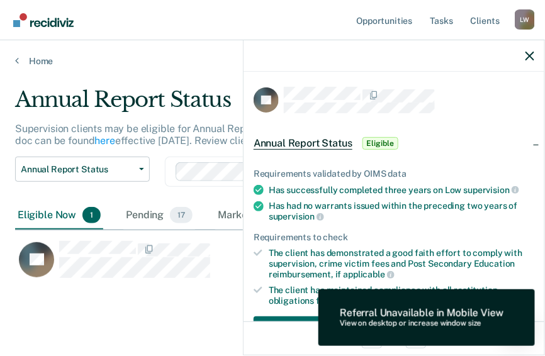
click at [382, 141] on span "Eligible" at bounding box center [380, 143] width 36 height 13
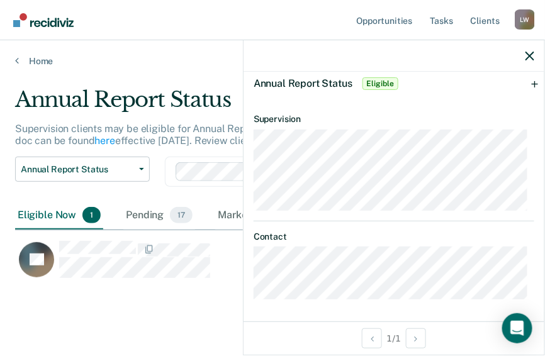
scroll to position [0, 0]
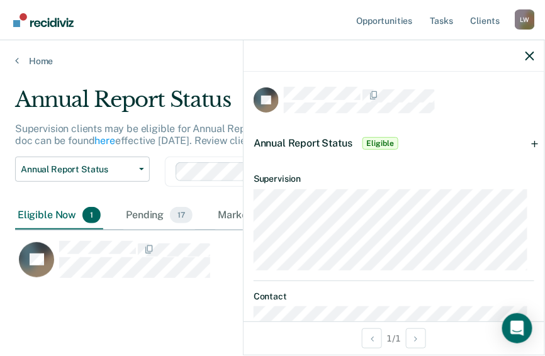
click at [381, 144] on span "Eligible" at bounding box center [380, 143] width 36 height 13
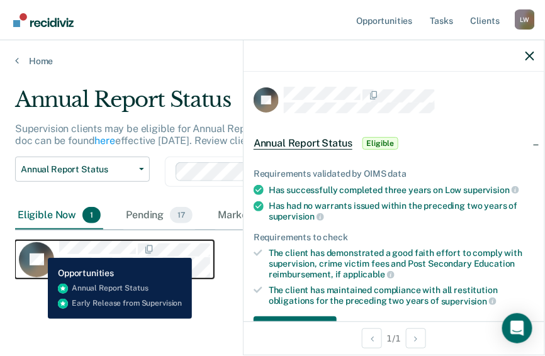
click at [38, 248] on icon "CaseloadOpportunityCell-02766349" at bounding box center [31, 245] width 47 height 38
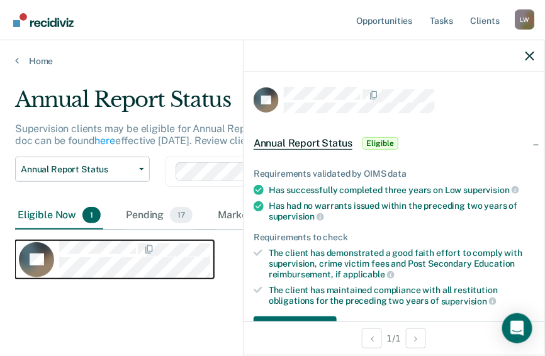
scroll to position [50, 0]
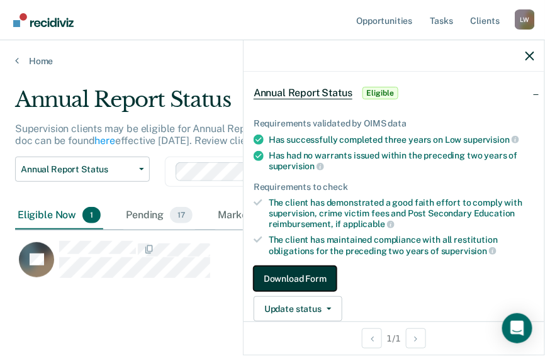
click at [296, 272] on button "Download Form" at bounding box center [294, 278] width 83 height 25
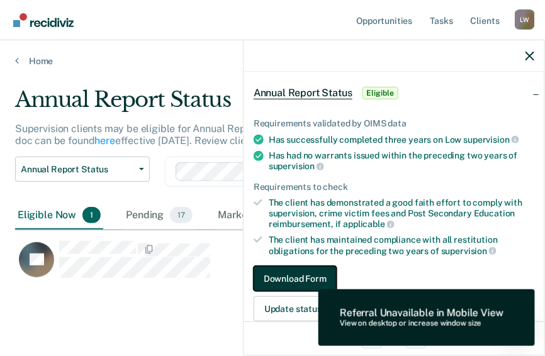
click at [296, 272] on button "Download Form" at bounding box center [294, 278] width 83 height 25
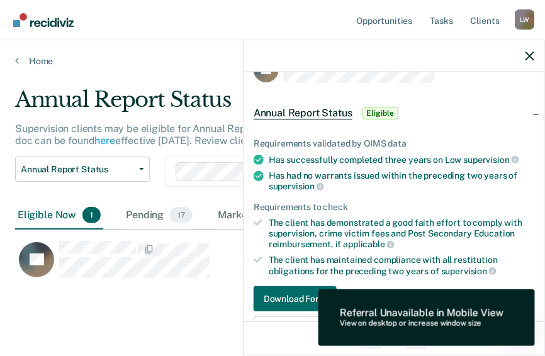
scroll to position [0, 0]
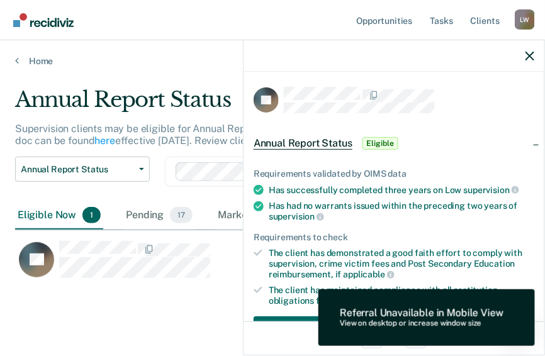
click at [377, 141] on span "Eligible" at bounding box center [380, 143] width 36 height 13
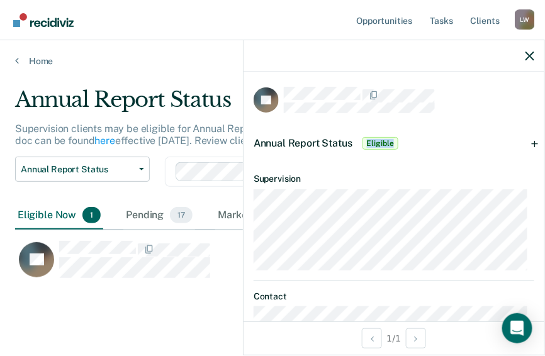
click at [377, 141] on span "Eligible" at bounding box center [380, 143] width 36 height 13
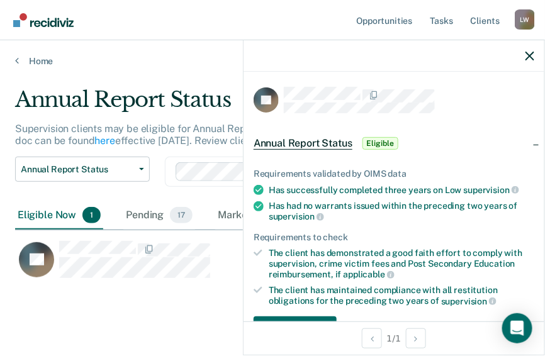
click at [167, 330] on main "Annual Report Status Supervision clients may be eligible for Annual Report Stat…" at bounding box center [272, 222] width 545 height 311
click at [385, 145] on span "Eligible" at bounding box center [380, 143] width 36 height 13
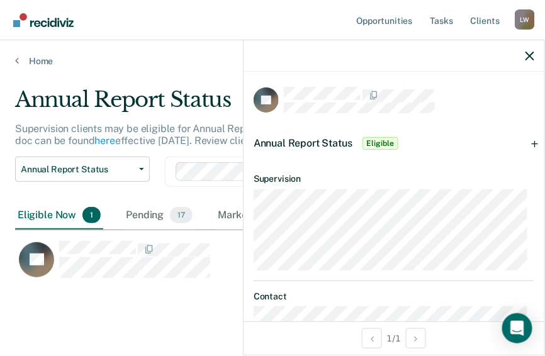
click at [284, 144] on span "Annual Report Status" at bounding box center [302, 143] width 99 height 12
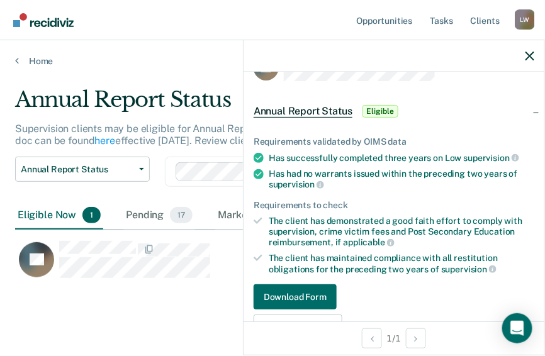
scroll to position [101, 0]
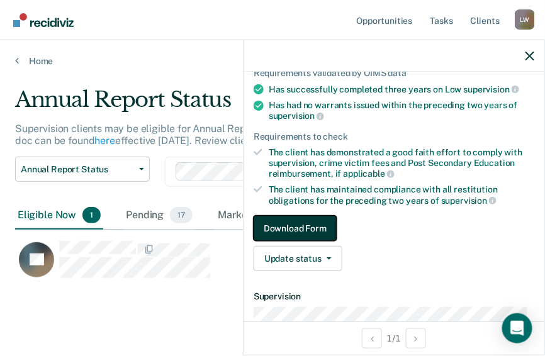
click at [302, 223] on button "Download Form" at bounding box center [294, 228] width 83 height 25
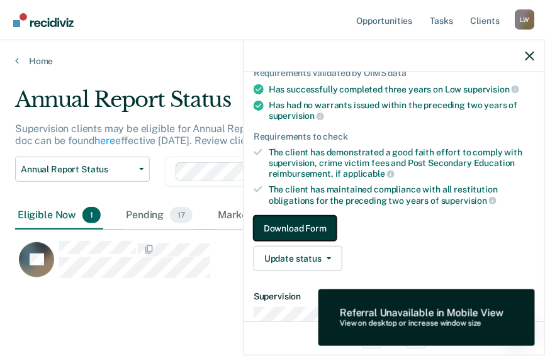
click at [302, 223] on button "Download Form" at bounding box center [294, 228] width 83 height 25
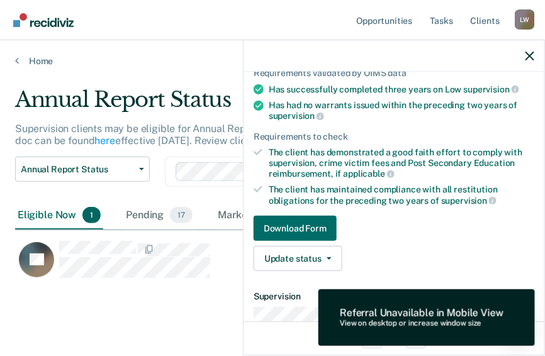
click at [419, 321] on div "View on desktop or increase window size" at bounding box center [421, 323] width 163 height 9
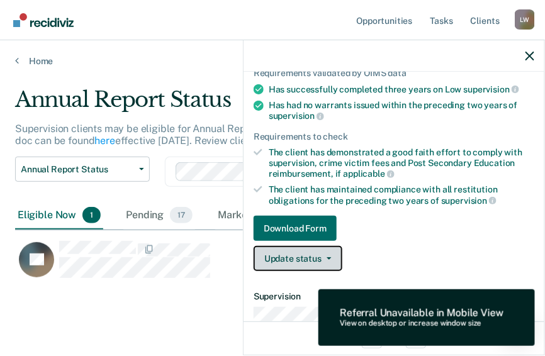
click at [328, 257] on icon "button" at bounding box center [328, 258] width 5 height 3
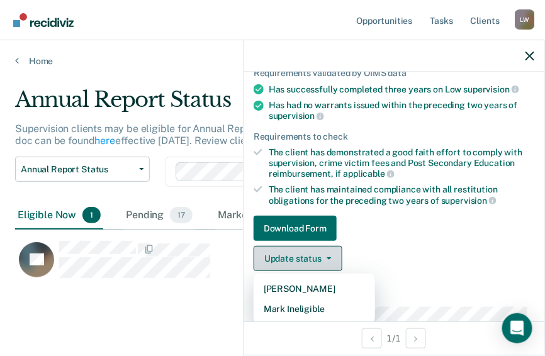
click at [328, 257] on icon "button" at bounding box center [328, 258] width 5 height 3
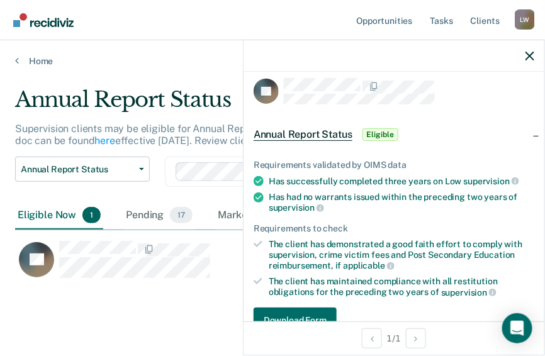
scroll to position [0, 0]
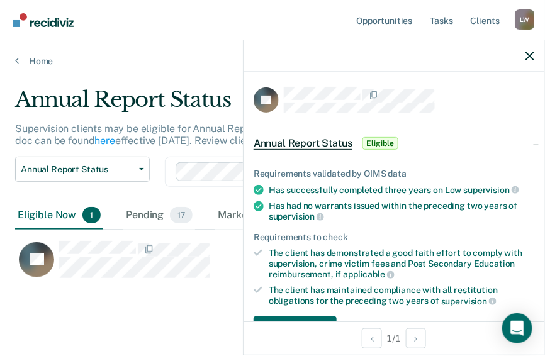
click at [379, 141] on span "Eligible" at bounding box center [380, 143] width 36 height 13
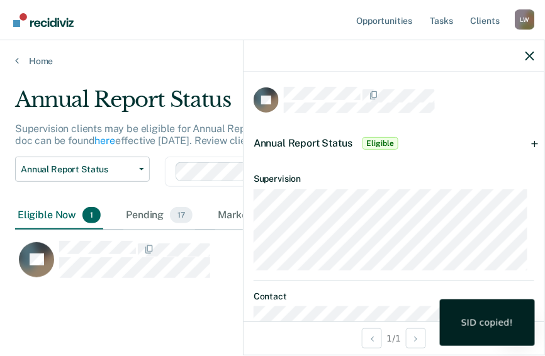
click at [482, 322] on div "SID copied!" at bounding box center [487, 322] width 52 height 11
click at [387, 145] on span "Eligible" at bounding box center [380, 143] width 36 height 13
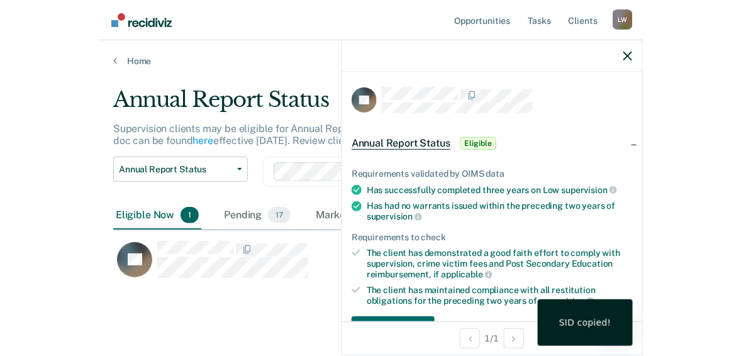
scroll to position [219, 0]
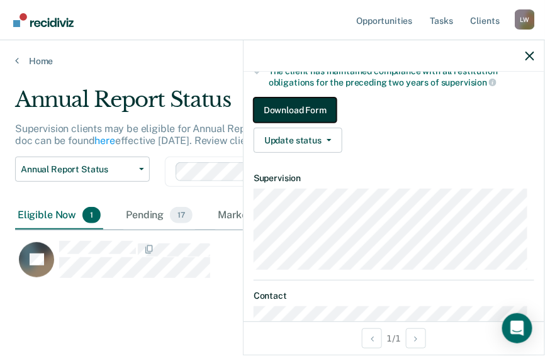
click at [298, 104] on button "Download Form" at bounding box center [294, 109] width 83 height 25
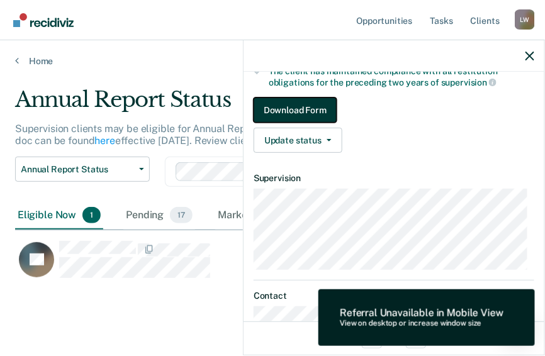
click at [298, 104] on button "Download Form" at bounding box center [294, 109] width 83 height 25
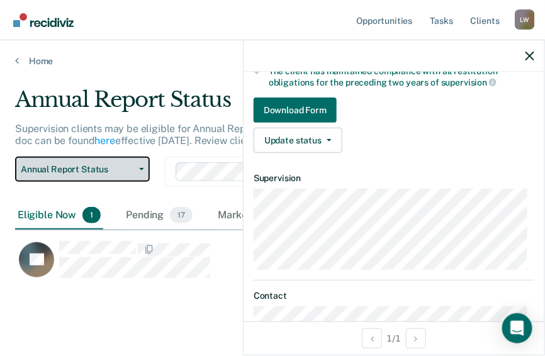
click at [141, 169] on icon "button" at bounding box center [141, 169] width 5 height 3
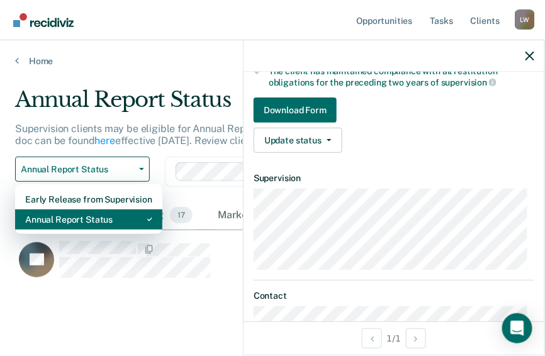
click at [101, 218] on div "Annual Report Status" at bounding box center [88, 219] width 127 height 20
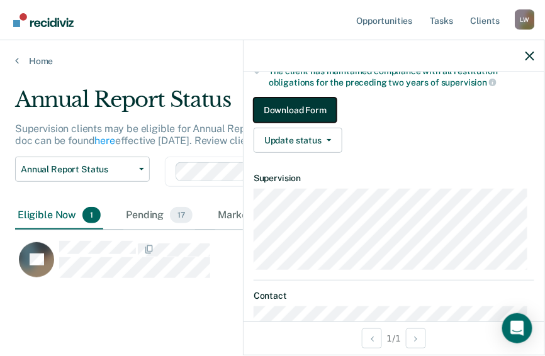
click at [315, 101] on button "Download Form" at bounding box center [294, 109] width 83 height 25
click at [305, 102] on button "Download Form" at bounding box center [294, 109] width 83 height 25
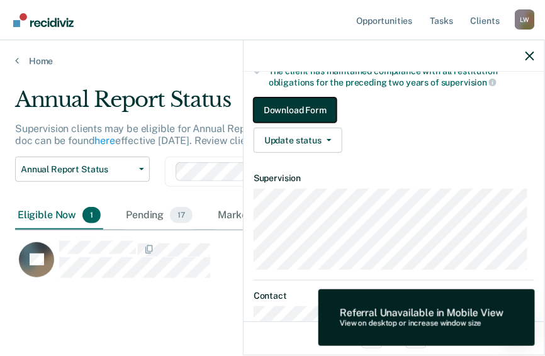
click at [283, 108] on button "Download Form" at bounding box center [294, 109] width 83 height 25
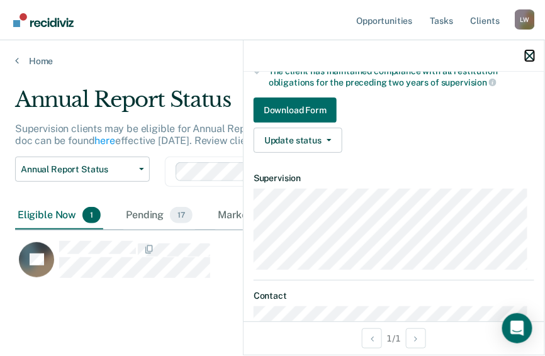
click at [531, 58] on icon "button" at bounding box center [529, 56] width 9 height 9
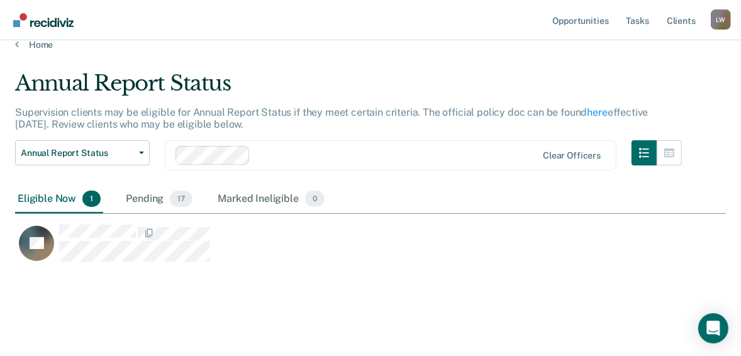
scroll to position [23, 0]
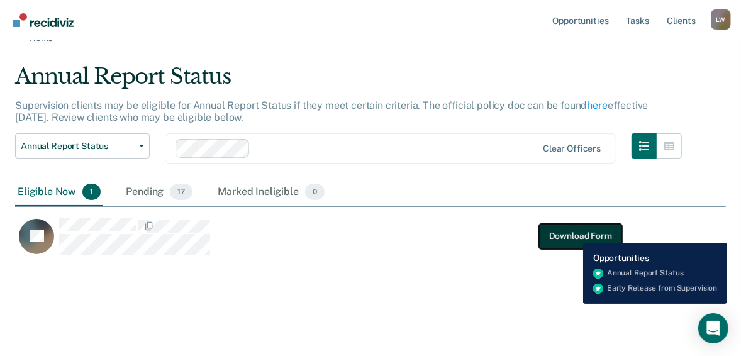
click at [552, 233] on button "Download Form" at bounding box center [580, 235] width 83 height 25
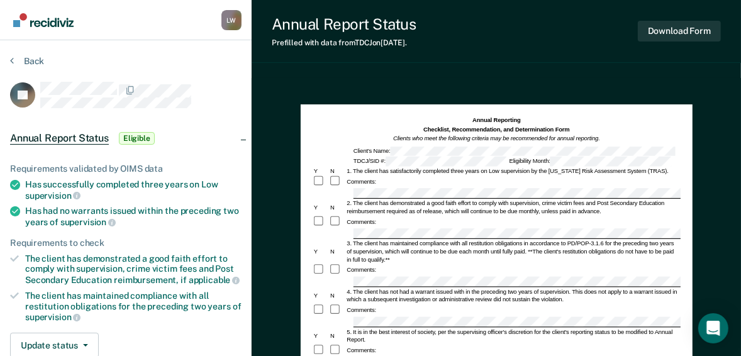
click at [374, 184] on div "Comments:" at bounding box center [497, 181] width 368 height 13
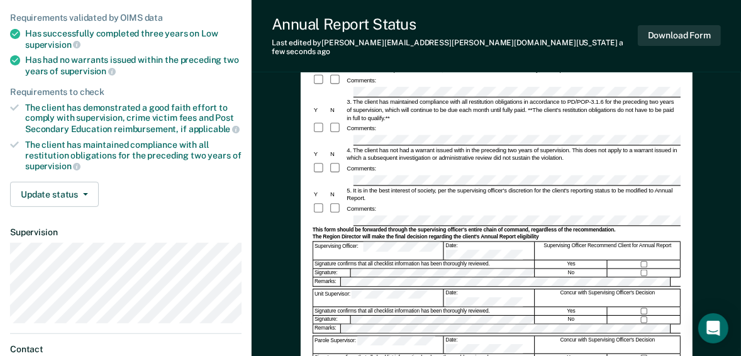
scroll to position [201, 0]
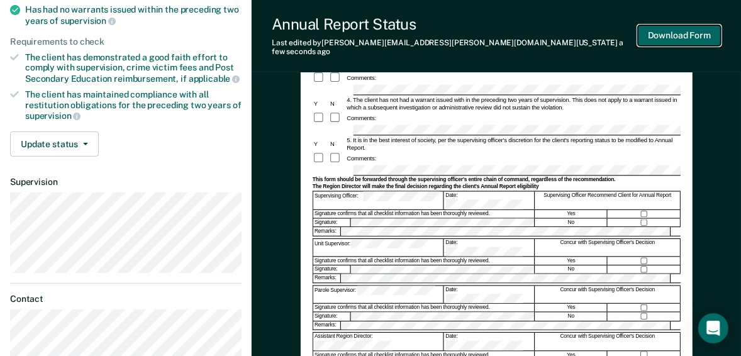
click at [552, 26] on button "Download Form" at bounding box center [679, 35] width 83 height 21
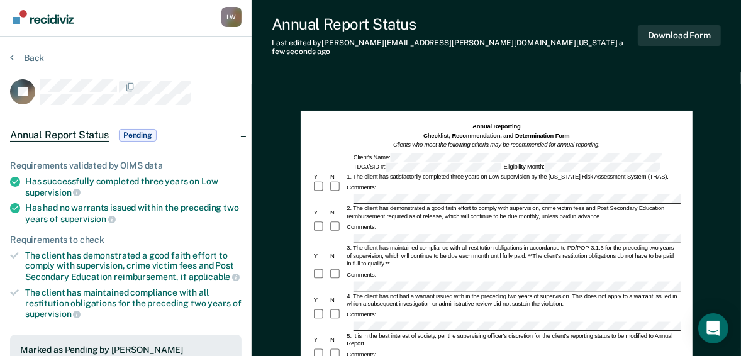
scroll to position [0, 0]
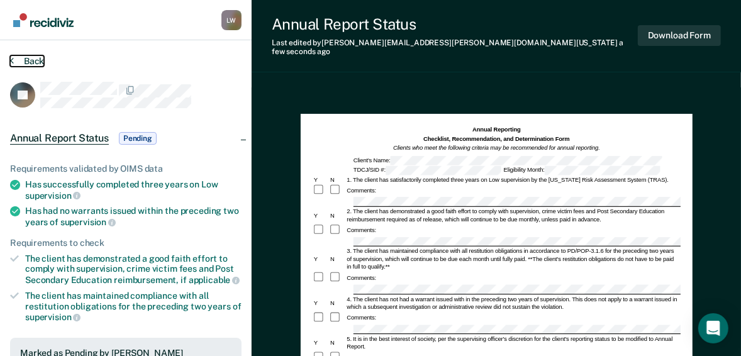
click at [11, 59] on icon at bounding box center [12, 60] width 4 height 10
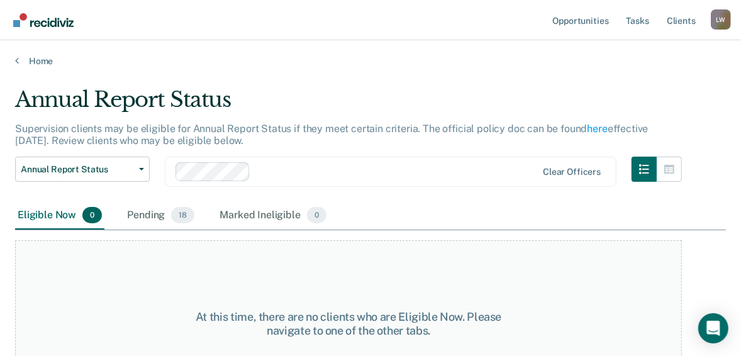
scroll to position [23, 0]
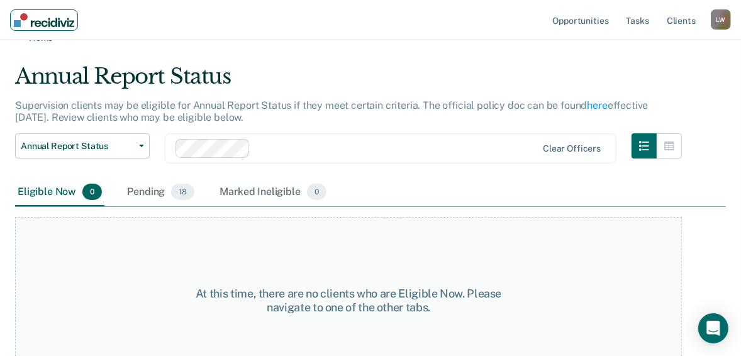
click at [20, 25] on img "Main navigation" at bounding box center [44, 20] width 60 height 14
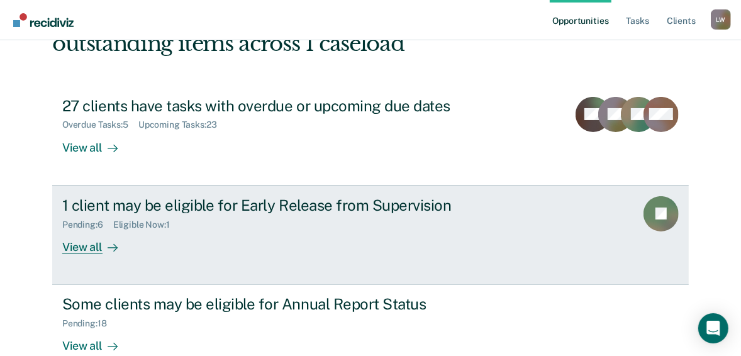
scroll to position [151, 0]
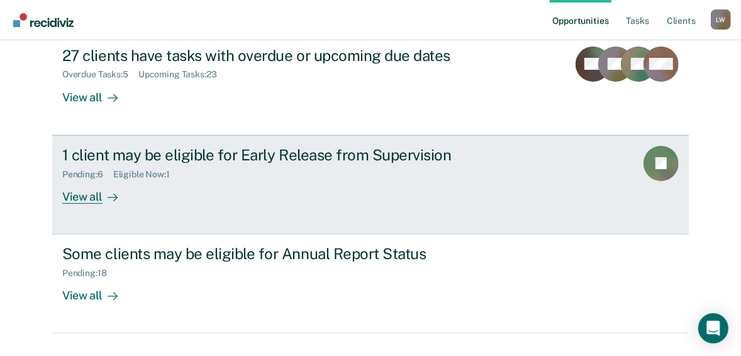
click at [91, 195] on div "View all" at bounding box center [97, 191] width 70 height 25
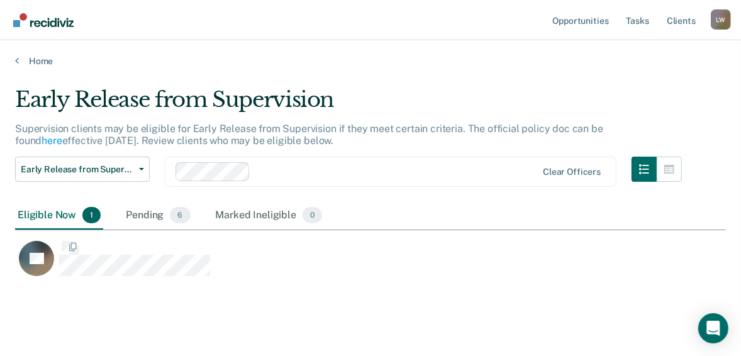
scroll to position [191, 703]
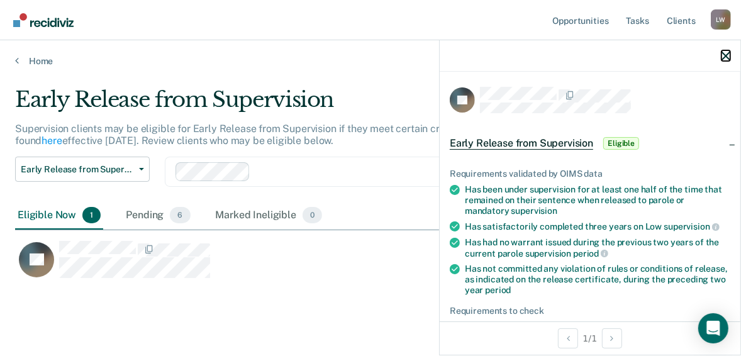
click at [552, 55] on icon "button" at bounding box center [725, 56] width 9 height 9
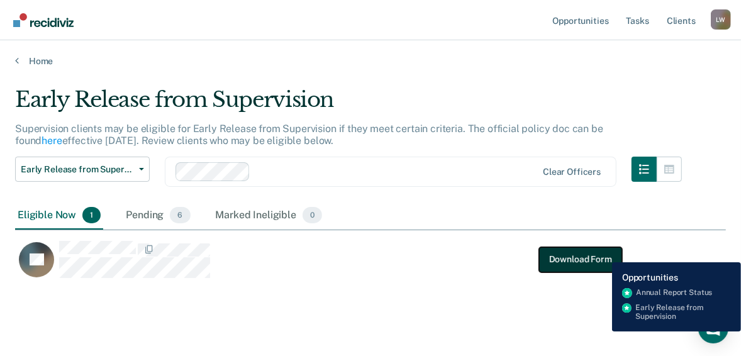
click at [552, 253] on button "Download Form" at bounding box center [580, 259] width 83 height 25
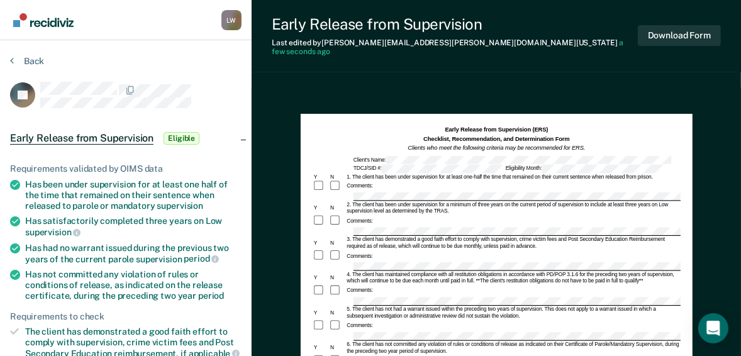
click at [515, 319] on div "Comments:" at bounding box center [497, 325] width 368 height 13
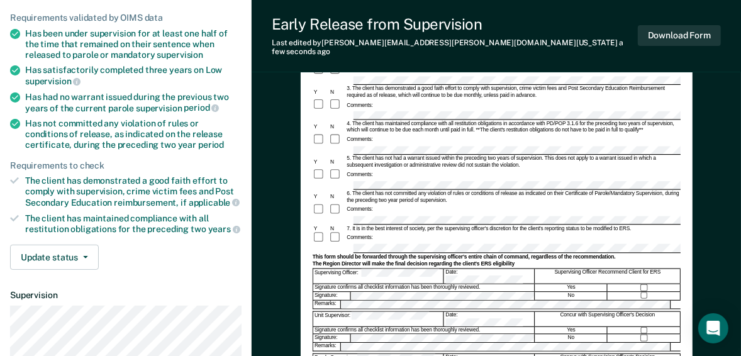
scroll to position [201, 0]
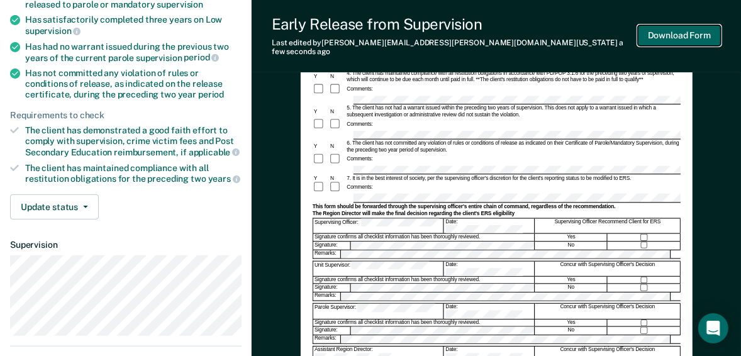
click at [552, 33] on button "Download Form" at bounding box center [679, 35] width 83 height 21
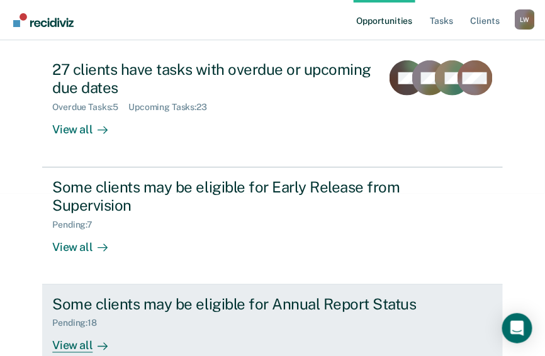
scroll to position [163, 0]
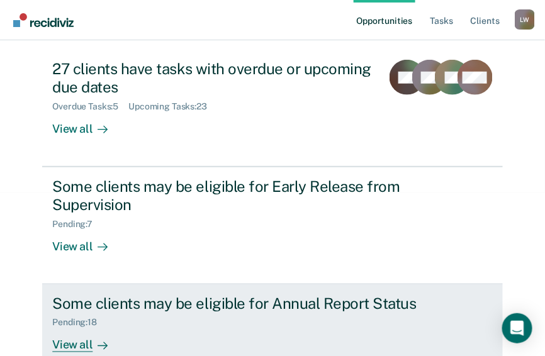
click at [85, 318] on div "Pending : 18" at bounding box center [79, 323] width 55 height 11
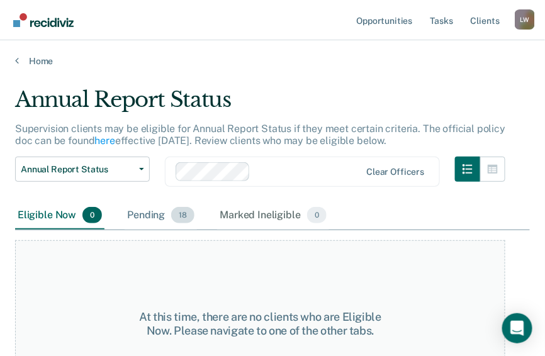
click at [180, 215] on span "18" at bounding box center [182, 215] width 23 height 16
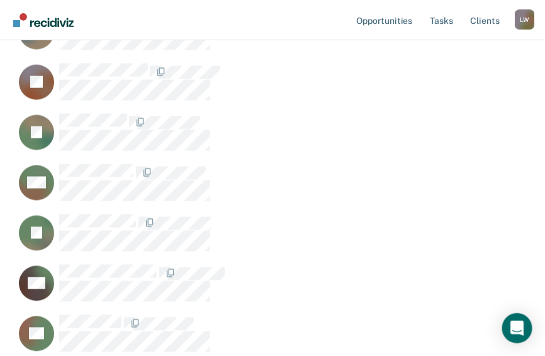
scroll to position [352, 0]
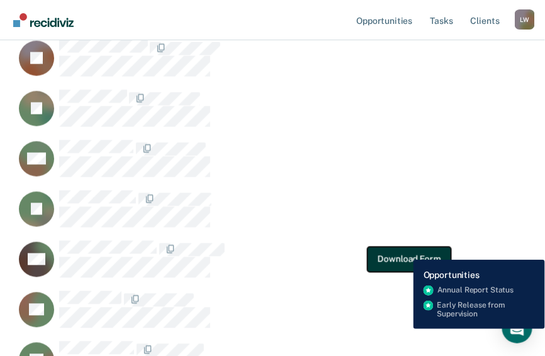
click at [404, 250] on button "Download Form" at bounding box center [408, 259] width 83 height 25
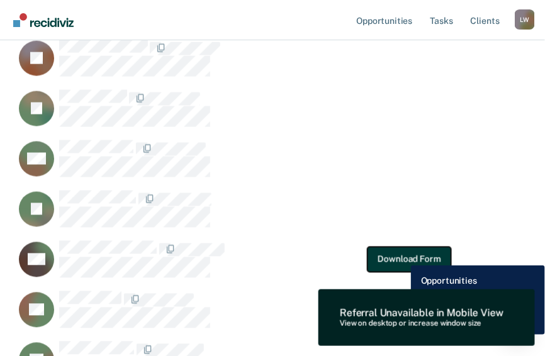
click at [401, 256] on button "Download Form" at bounding box center [408, 259] width 83 height 25
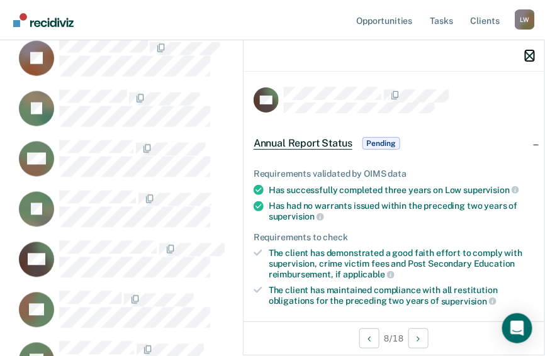
click at [533, 55] on icon "button" at bounding box center [529, 56] width 9 height 9
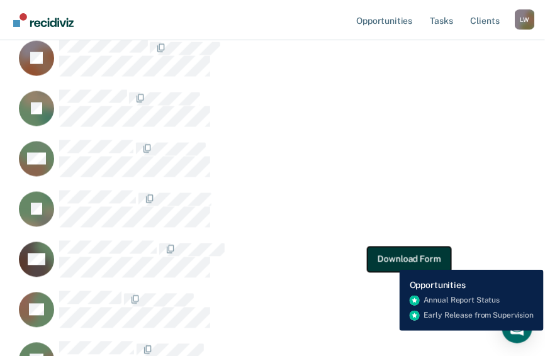
click at [390, 260] on button "Download Form" at bounding box center [408, 259] width 83 height 25
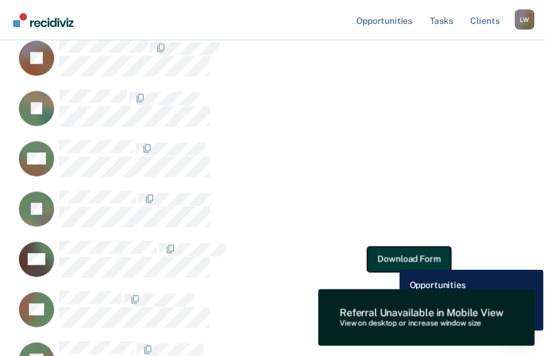
click at [390, 260] on button "Download Form" at bounding box center [408, 259] width 83 height 25
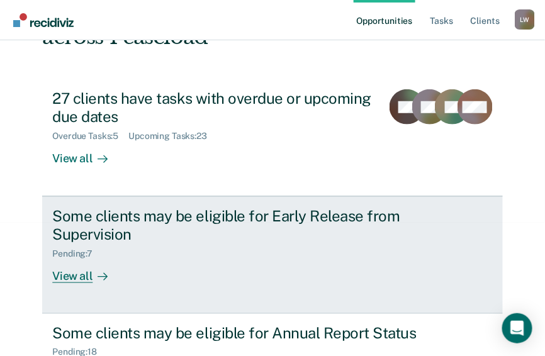
scroll to position [163, 0]
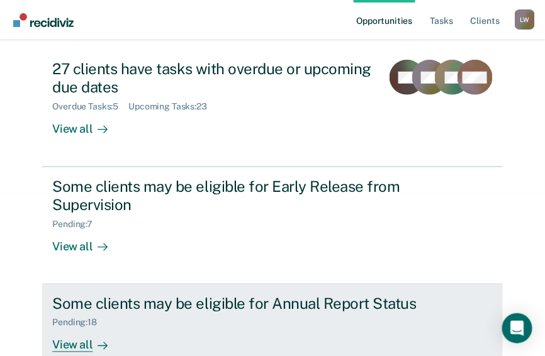
click at [92, 318] on div "Pending : 18" at bounding box center [79, 323] width 55 height 11
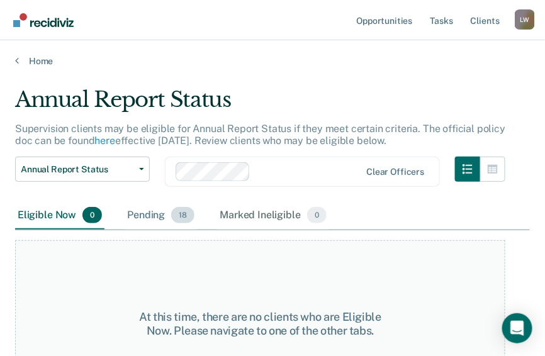
click at [180, 216] on span "18" at bounding box center [182, 215] width 23 height 16
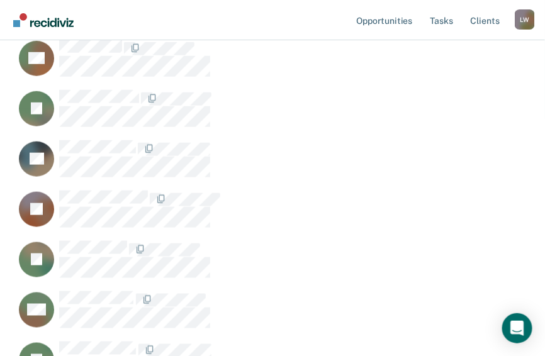
scroll to position [252, 0]
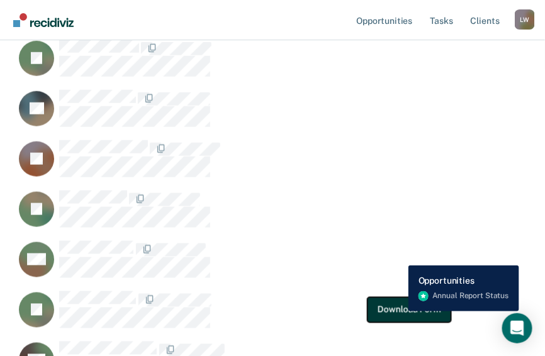
click at [399, 311] on button "Download Form" at bounding box center [408, 309] width 83 height 25
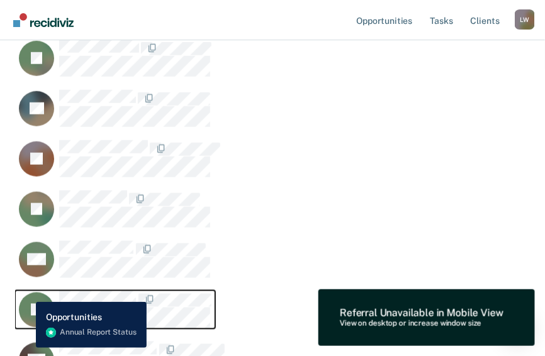
click at [26, 292] on rect "CaseloadOpportunityCell-03064865" at bounding box center [36, 309] width 35 height 35
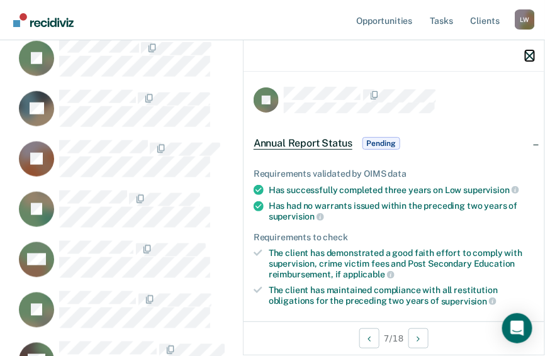
click at [531, 55] on icon "button" at bounding box center [529, 56] width 9 height 9
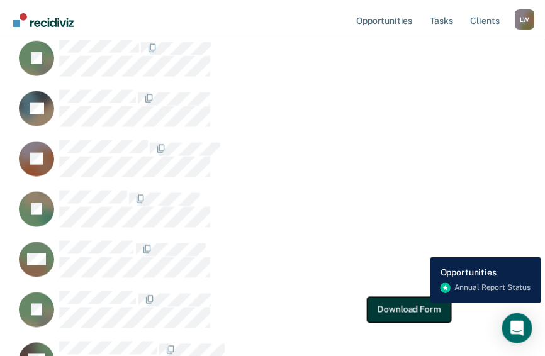
click at [421, 303] on button "Download Form" at bounding box center [408, 309] width 83 height 25
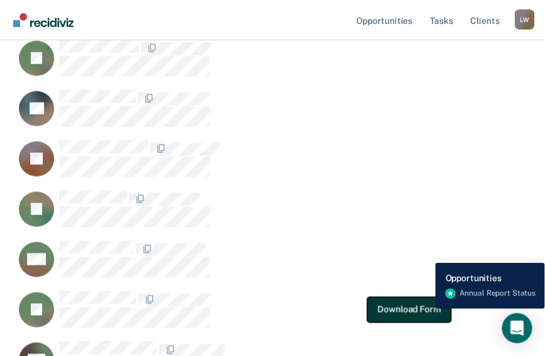
click at [426, 309] on button "Download Form" at bounding box center [408, 309] width 83 height 25
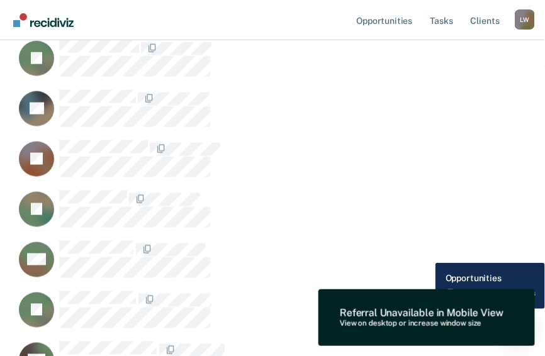
click at [426, 309] on div "Referral Unavailable in Mobile View" at bounding box center [421, 313] width 163 height 12
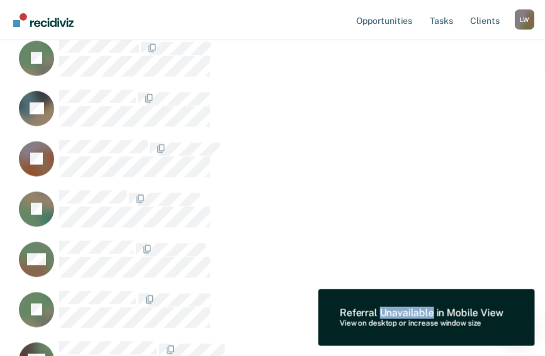
click at [426, 309] on div "Referral Unavailable in Mobile View" at bounding box center [421, 313] width 163 height 12
drag, startPoint x: 426, startPoint y: 309, endPoint x: 410, endPoint y: 284, distance: 29.1
click at [410, 284] on div "AW" at bounding box center [240, 265] width 451 height 50
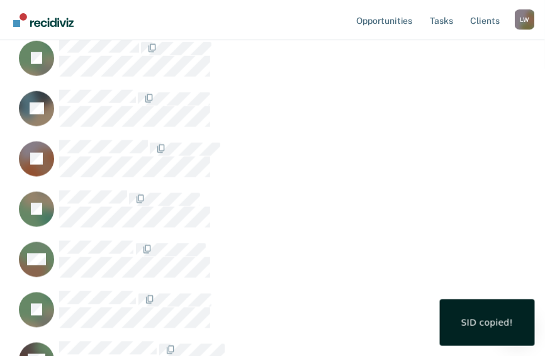
click at [470, 335] on div "SID copied!" at bounding box center [487, 322] width 95 height 47
click at [479, 328] on div "SID copied!" at bounding box center [487, 322] width 52 height 11
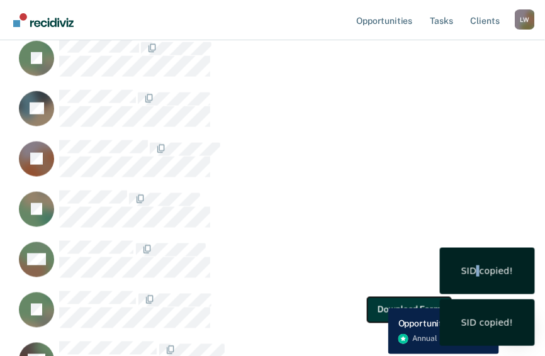
click at [379, 299] on button "Download Form" at bounding box center [408, 309] width 83 height 25
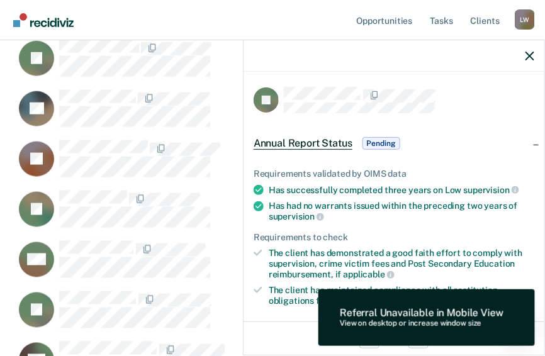
click at [377, 141] on span "Pending" at bounding box center [381, 143] width 38 height 13
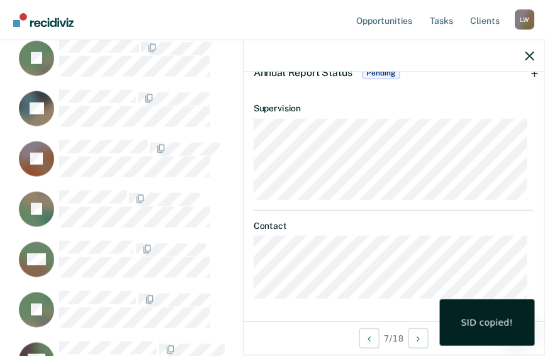
click at [489, 318] on div "SID copied!" at bounding box center [487, 322] width 52 height 11
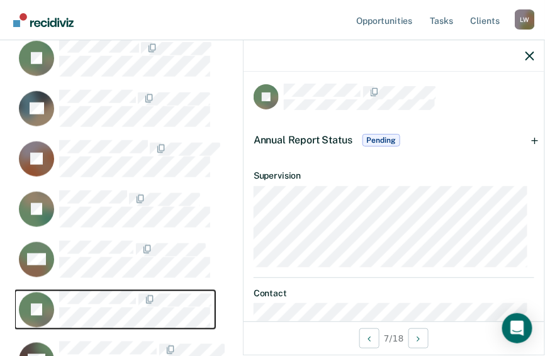
scroll to position [0, 0]
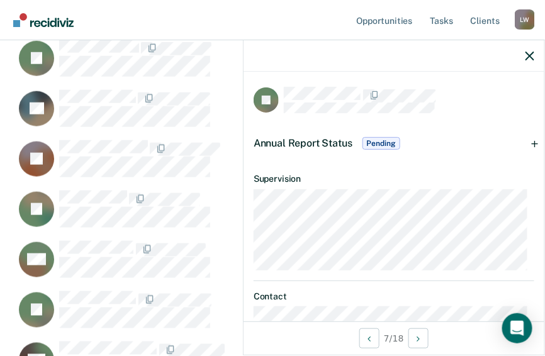
click at [380, 142] on span "Pending" at bounding box center [381, 143] width 38 height 13
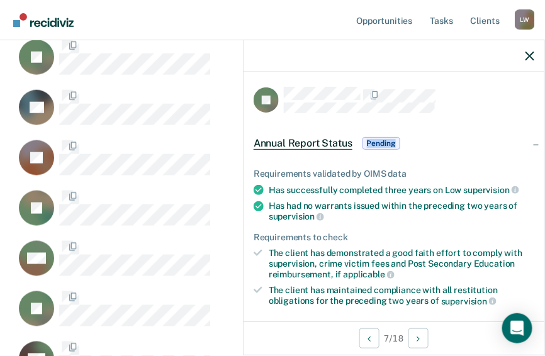
click at [380, 142] on span "Pending" at bounding box center [381, 143] width 38 height 13
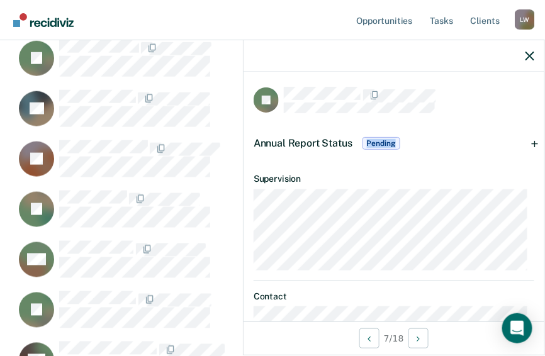
click at [380, 140] on span "Pending" at bounding box center [381, 143] width 38 height 13
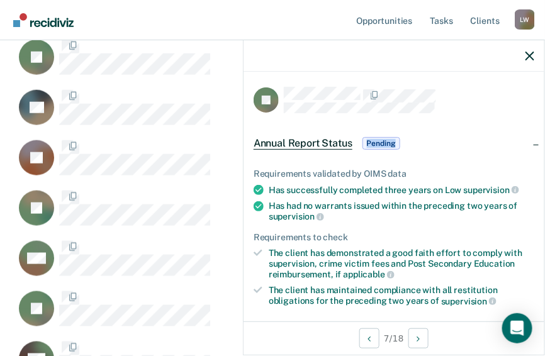
click at [380, 140] on span "Pending" at bounding box center [381, 143] width 38 height 13
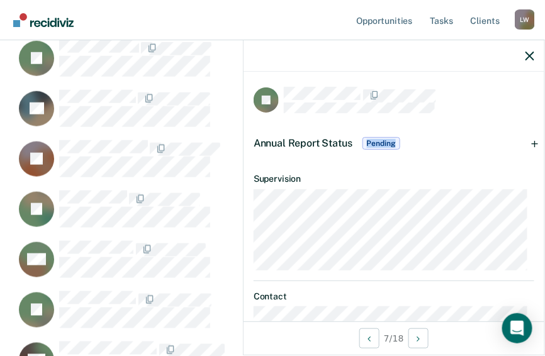
click at [380, 143] on span "Pending" at bounding box center [381, 143] width 38 height 13
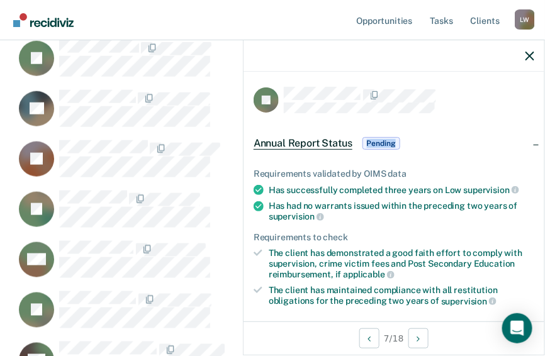
click at [380, 143] on span "Pending" at bounding box center [381, 143] width 38 height 13
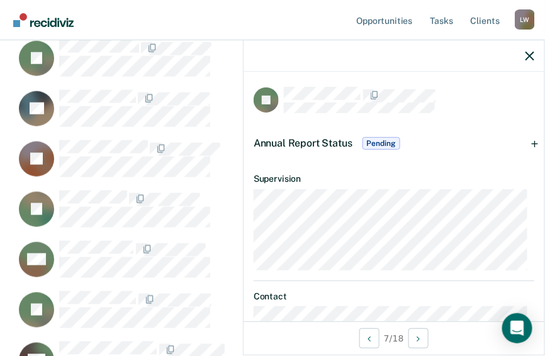
click at [380, 143] on span "Pending" at bounding box center [381, 143] width 38 height 13
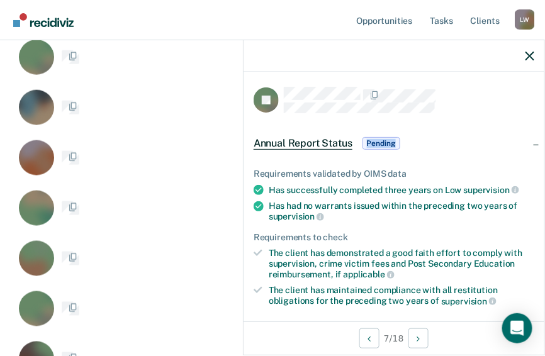
click at [380, 143] on span "Pending" at bounding box center [381, 143] width 38 height 13
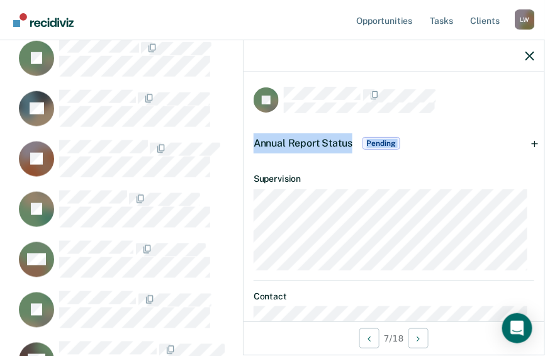
click at [380, 143] on span "Pending" at bounding box center [381, 143] width 38 height 13
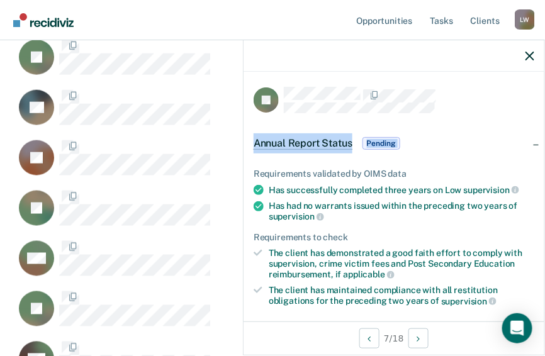
click at [380, 143] on span "Pending" at bounding box center [381, 143] width 38 height 13
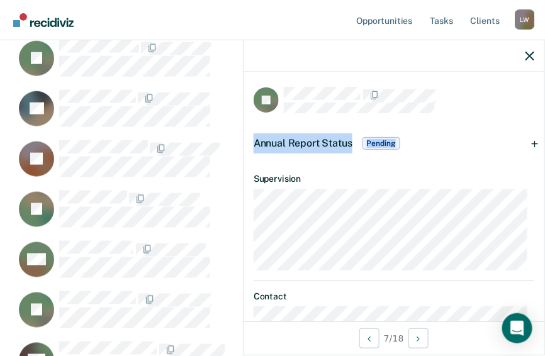
drag, startPoint x: 380, startPoint y: 143, endPoint x: 425, endPoint y: 143, distance: 45.3
click at [425, 143] on div "Annual Report Status Pending" at bounding box center [393, 143] width 301 height 40
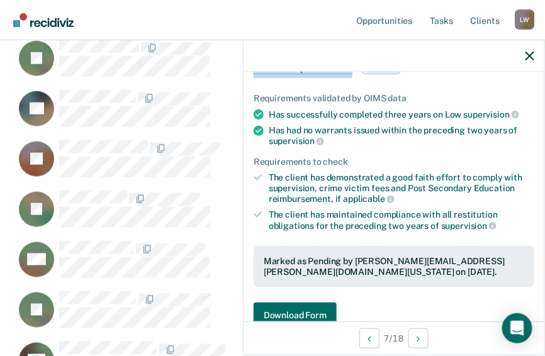
scroll to position [151, 0]
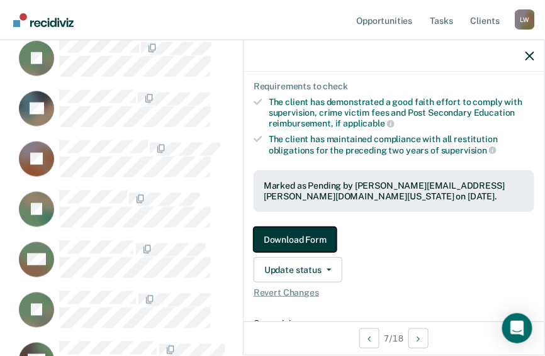
click at [304, 233] on button "Download Form" at bounding box center [294, 239] width 83 height 25
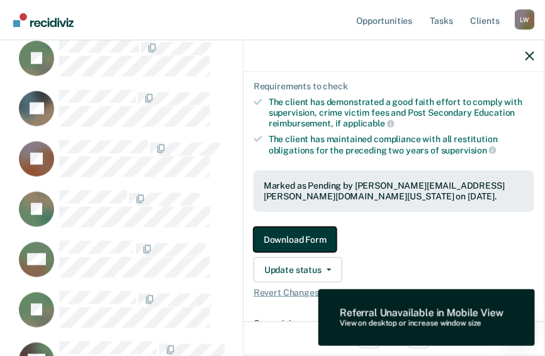
click at [304, 233] on button "Download Form" at bounding box center [294, 239] width 83 height 25
click at [303, 232] on button "Download Form" at bounding box center [294, 239] width 83 height 25
click at [322, 231] on button "Download Form" at bounding box center [294, 239] width 83 height 25
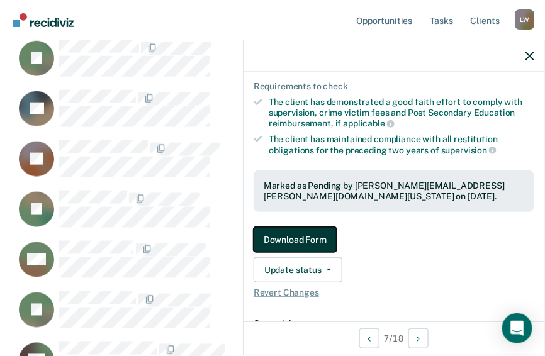
drag, startPoint x: 322, startPoint y: 231, endPoint x: 296, endPoint y: 235, distance: 26.6
click at [296, 235] on button "Download Form" at bounding box center [294, 239] width 83 height 25
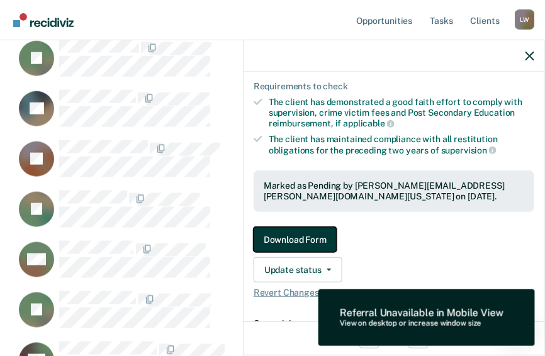
click at [296, 235] on button "Download Form" at bounding box center [294, 239] width 83 height 25
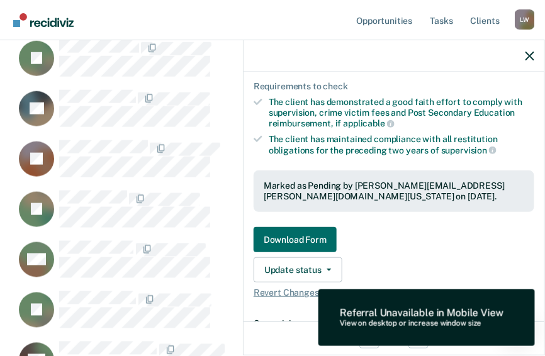
drag, startPoint x: 296, startPoint y: 235, endPoint x: 382, endPoint y: 239, distance: 86.3
click at [382, 239] on link "Download Form" at bounding box center [393, 239] width 280 height 25
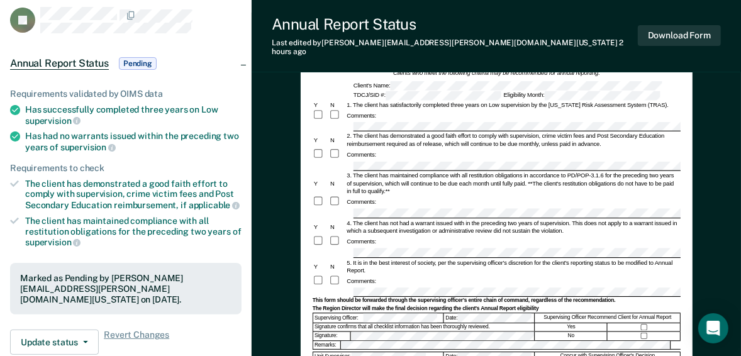
scroll to position [101, 0]
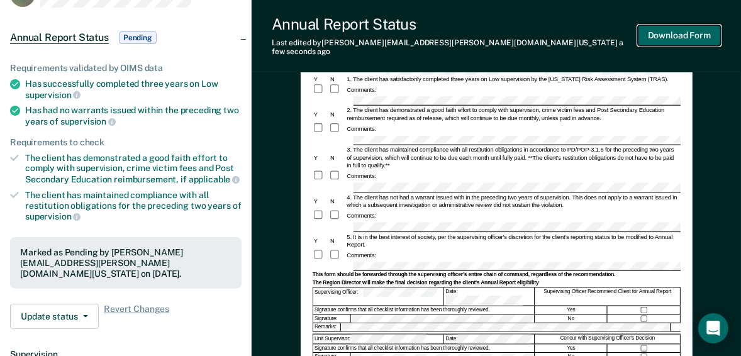
click at [552, 31] on button "Download Form" at bounding box center [679, 35] width 83 height 21
